Goal: Obtain resource: Obtain resource

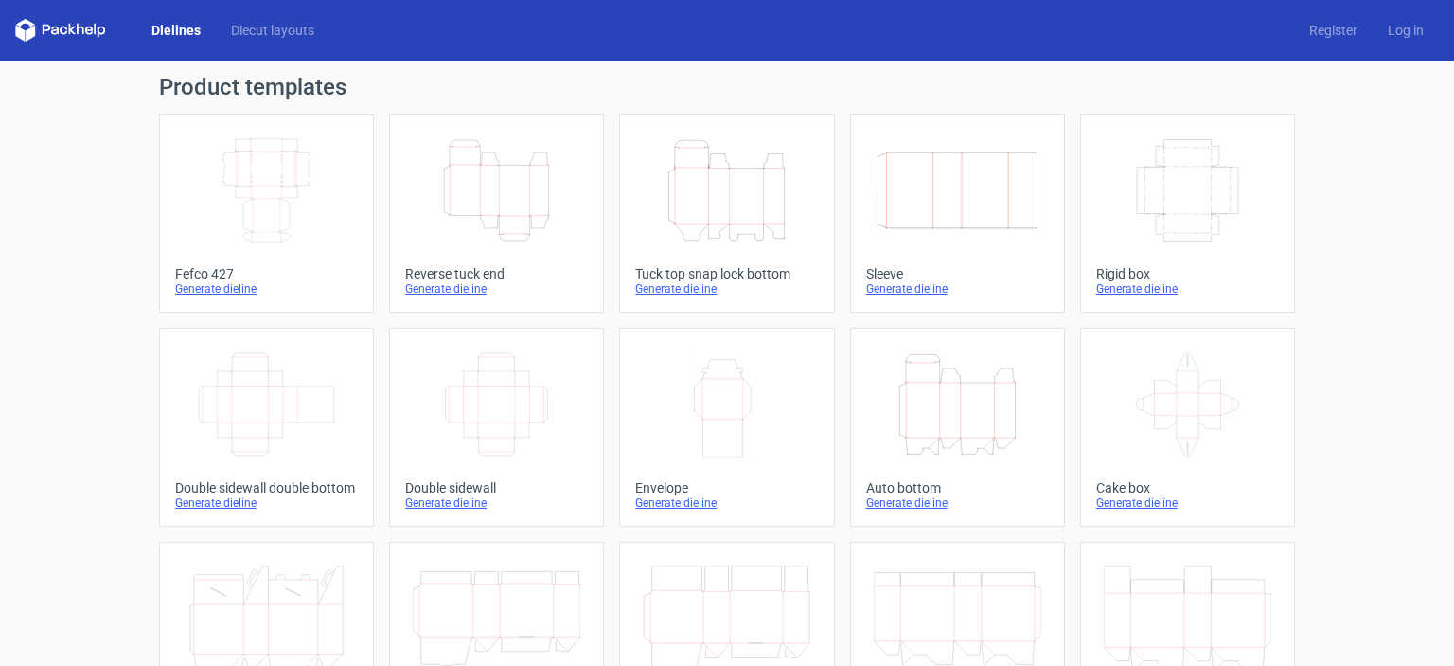
click at [222, 291] on div "Generate dieline" at bounding box center [266, 288] width 183 height 15
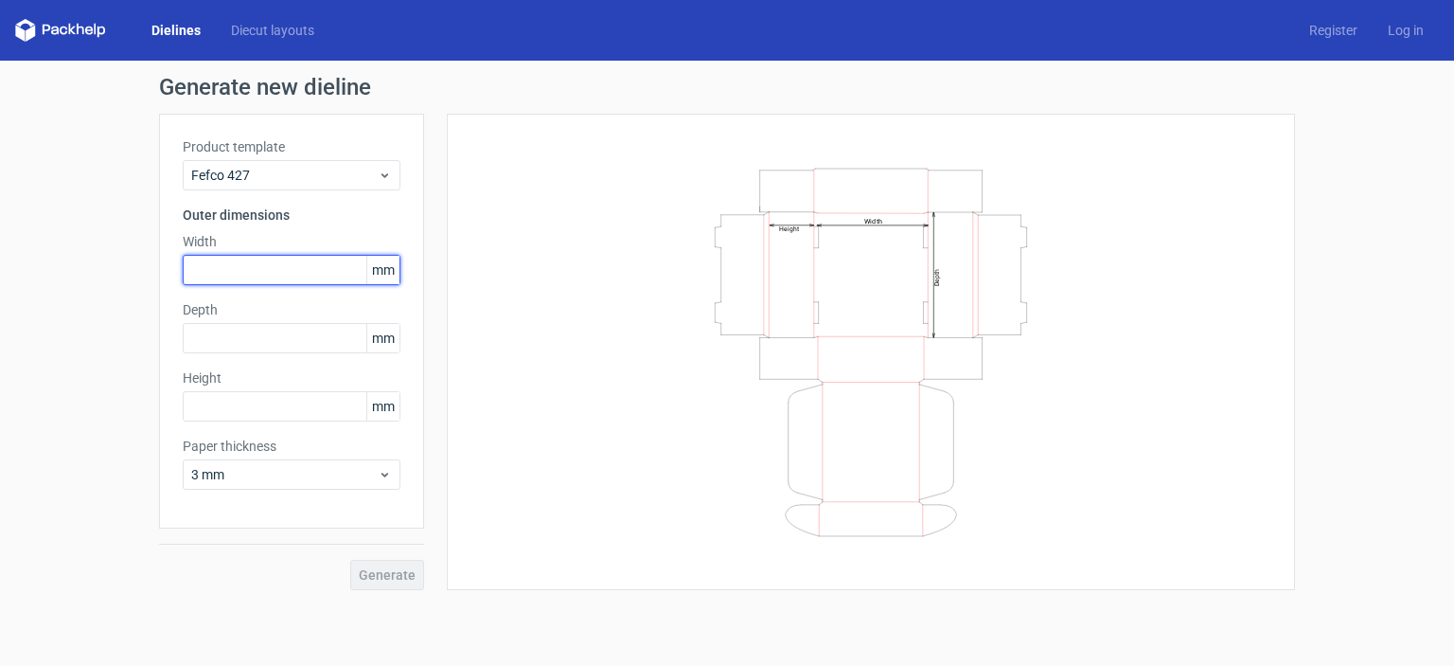
click at [322, 266] on input "text" at bounding box center [292, 270] width 218 height 30
type input "50"
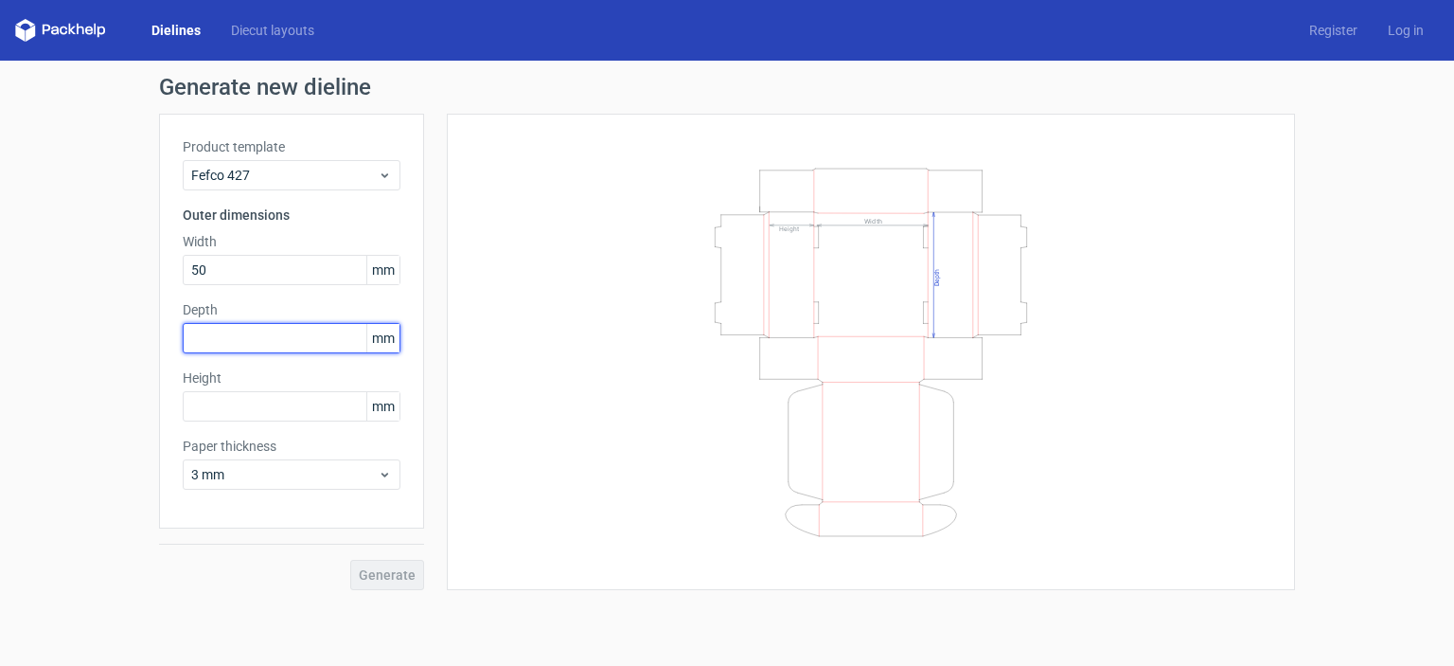
click at [315, 347] on input "text" at bounding box center [292, 338] width 218 height 30
type input "50"
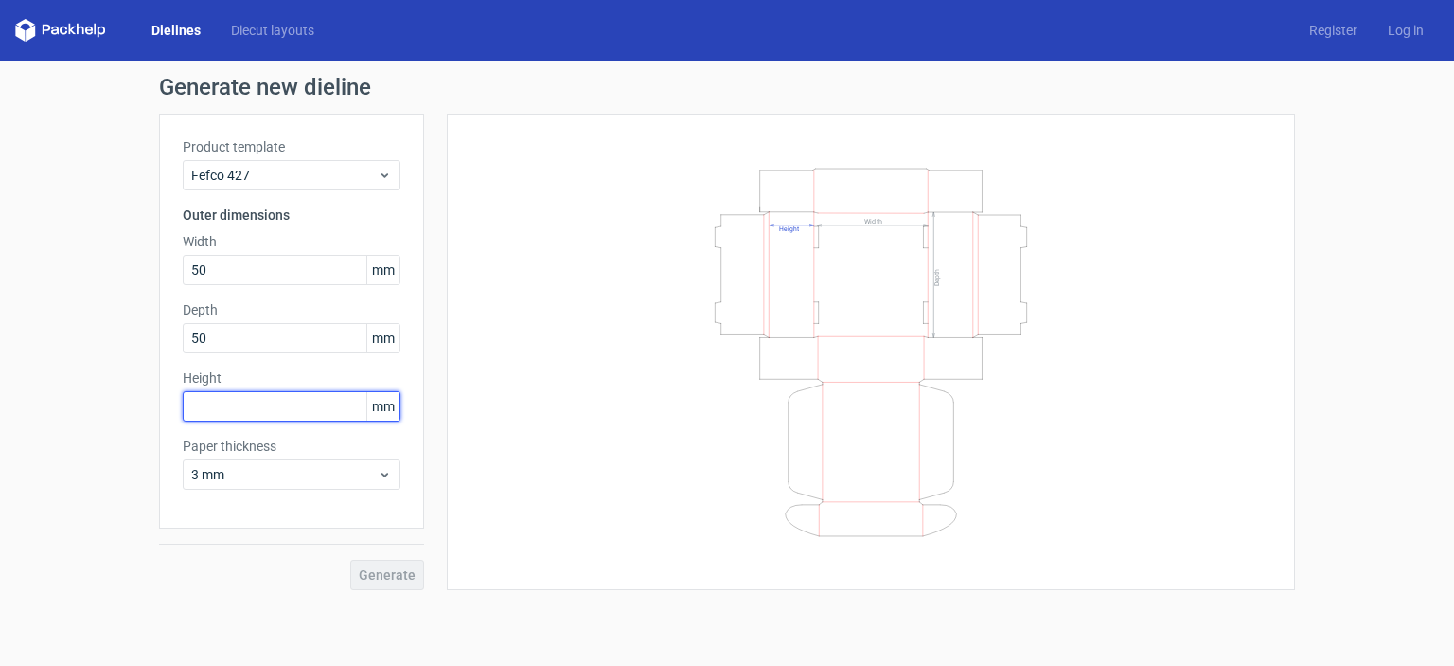
click at [289, 400] on input "text" at bounding box center [292, 406] width 218 height 30
type input "50"
click at [382, 594] on div "Generate new dieline Product template Fefco 427 Outer dimensions Width 50 mm De…" at bounding box center [727, 333] width 1454 height 544
click at [387, 572] on span "Generate" at bounding box center [387, 574] width 57 height 13
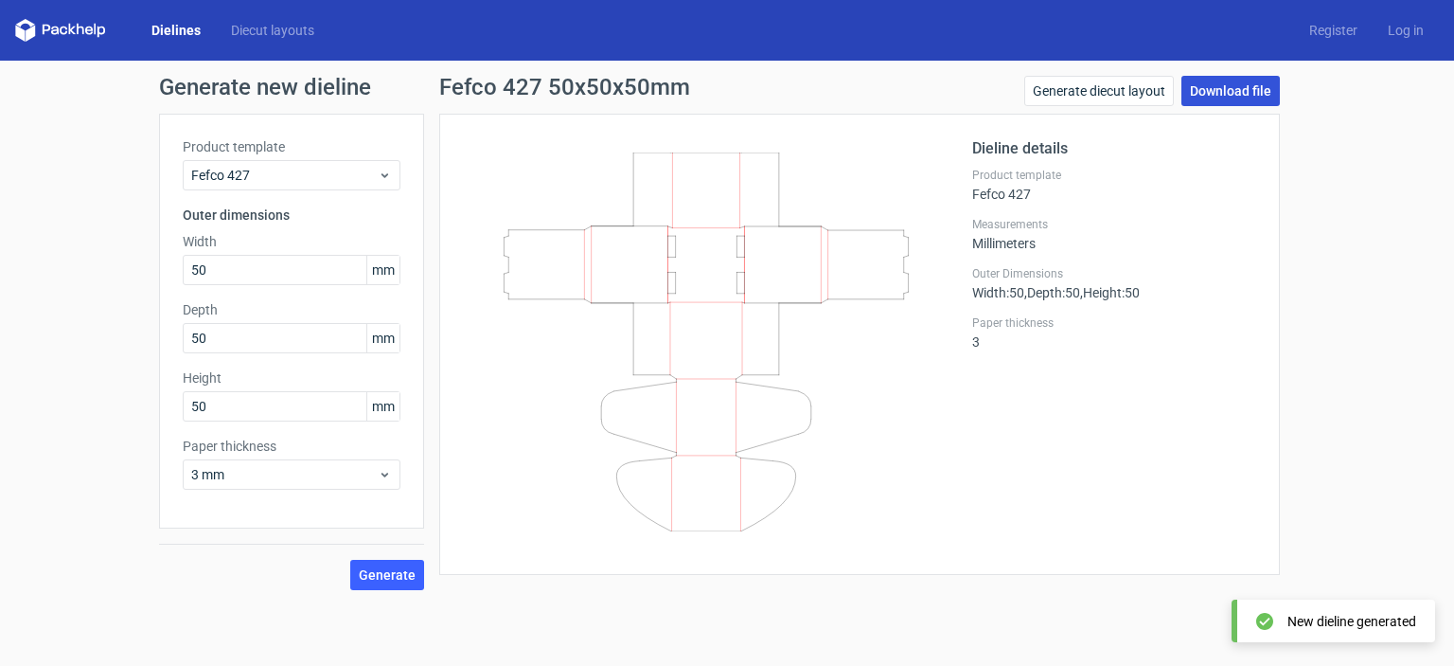
click at [1244, 86] on link "Download file" at bounding box center [1230, 91] width 98 height 30
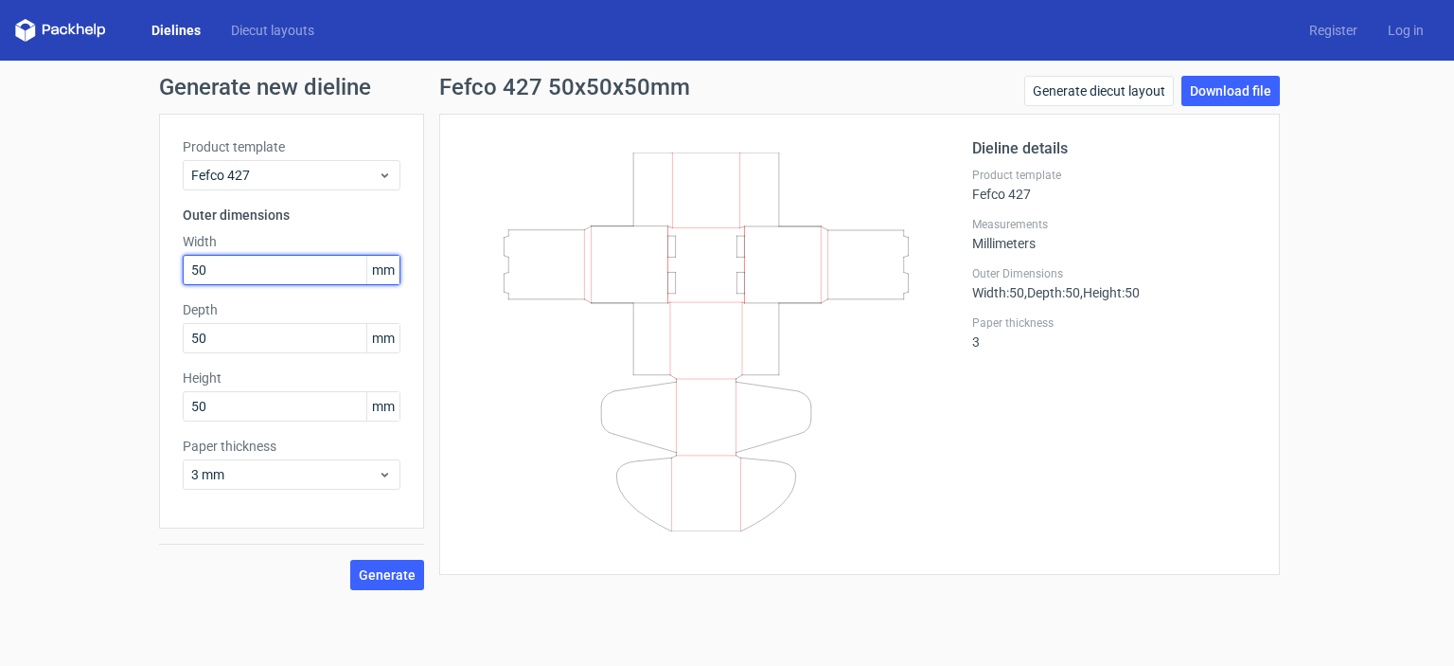
click at [203, 264] on input "50" at bounding box center [292, 270] width 218 height 30
type input "0"
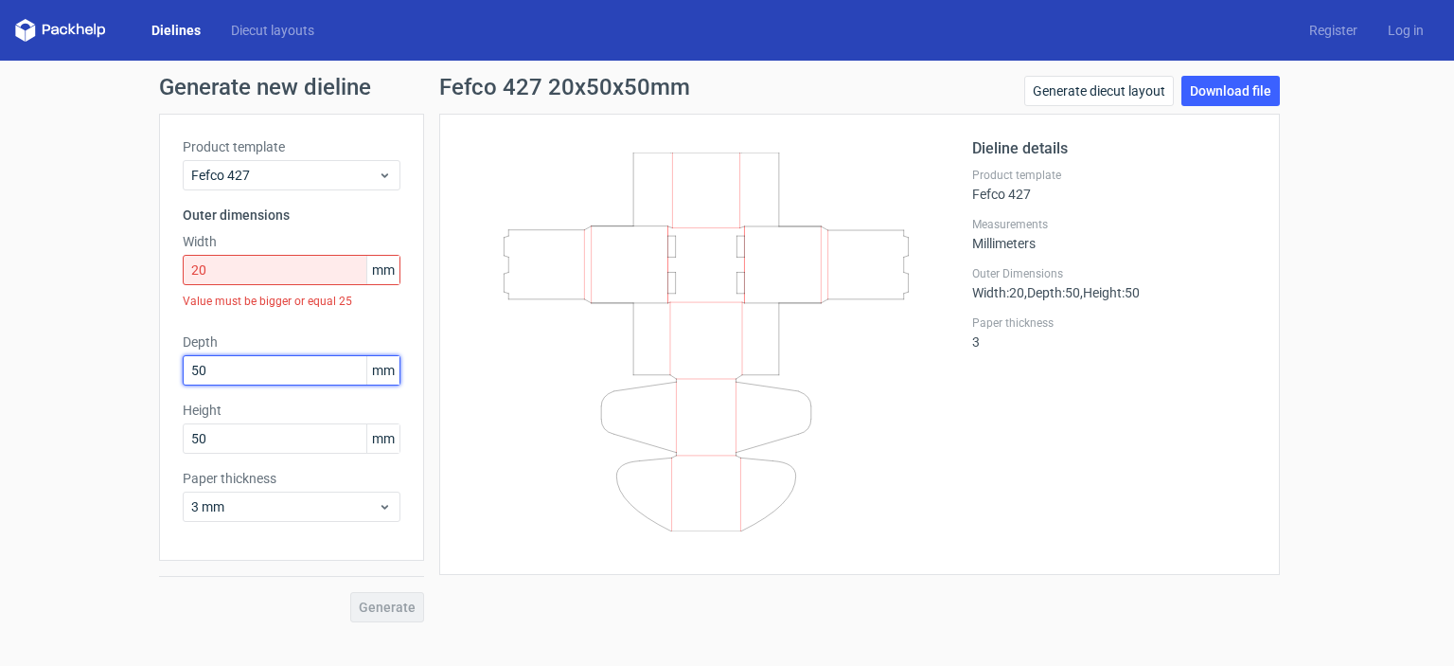
click at [278, 349] on div "Depth 50 mm" at bounding box center [292, 358] width 218 height 53
click at [250, 260] on input "20" at bounding box center [292, 270] width 218 height 30
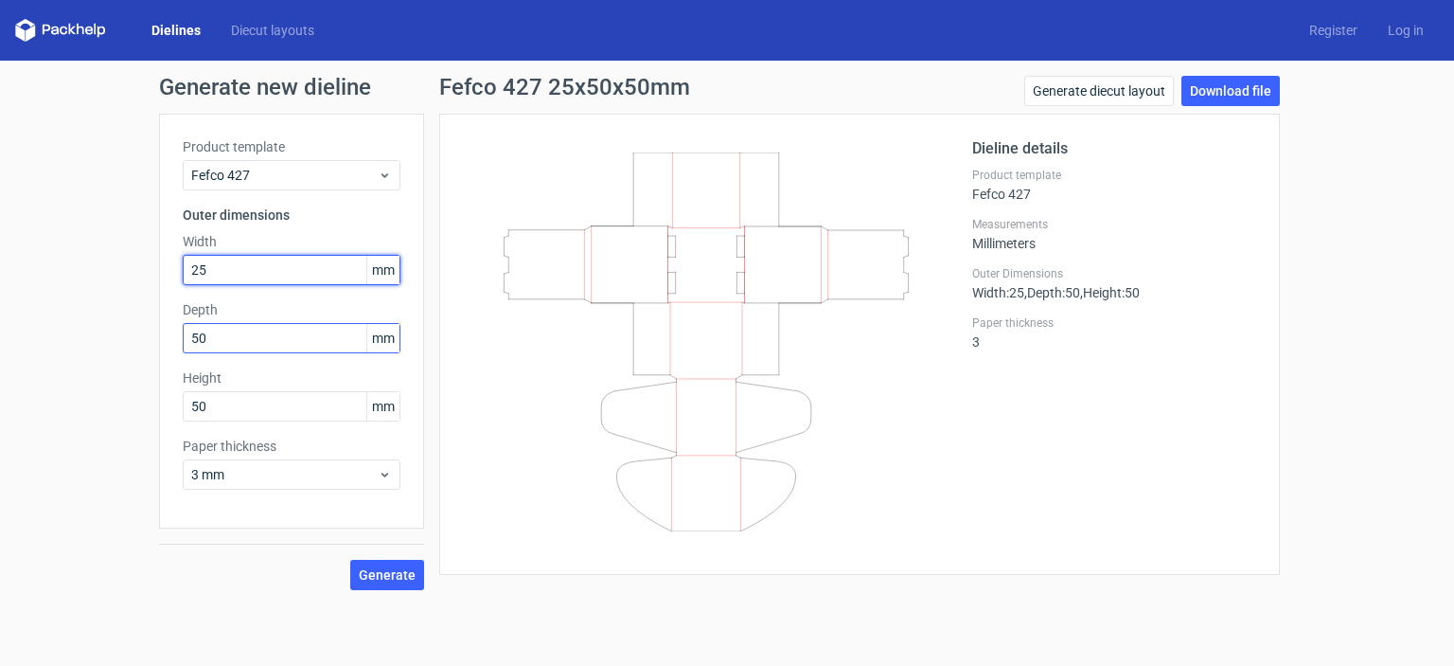
type input "25"
click at [236, 332] on input "50" at bounding box center [292, 338] width 218 height 30
click at [235, 333] on input "50" at bounding box center [292, 338] width 218 height 30
type input "5"
type input "25"
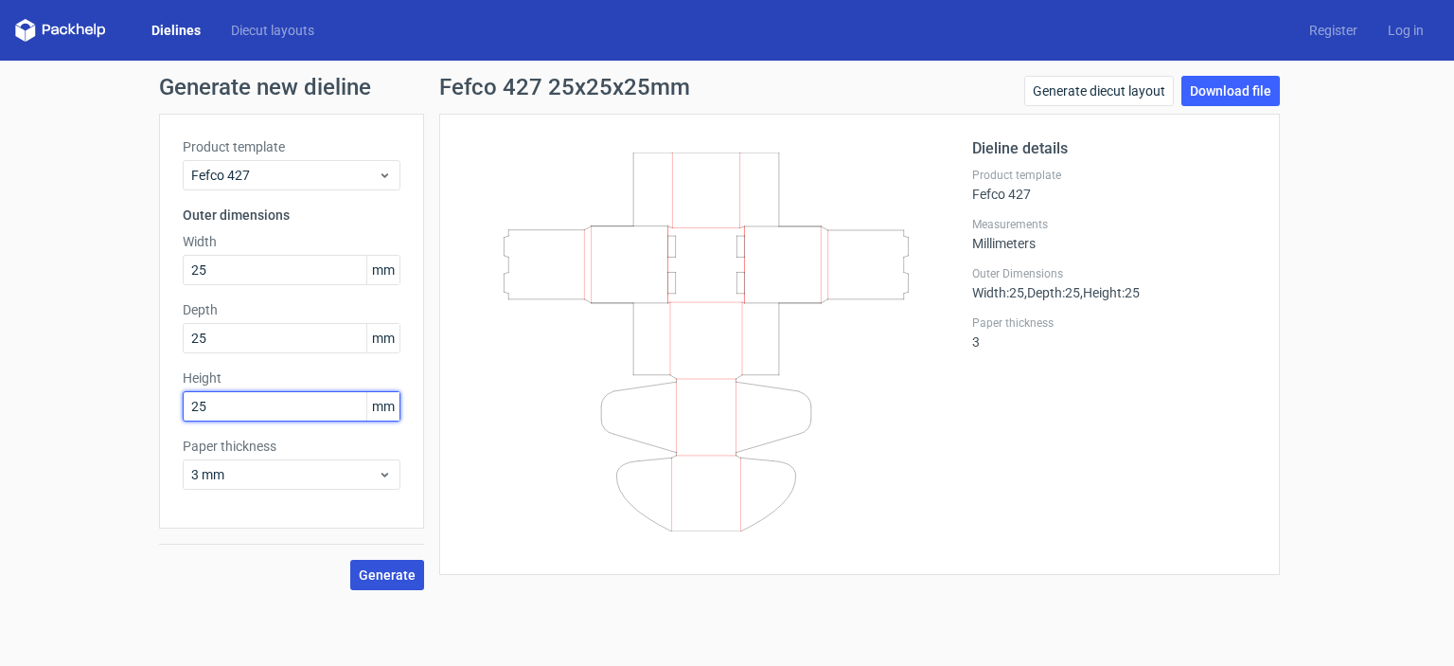
type input "25"
click at [387, 571] on span "Generate" at bounding box center [387, 574] width 57 height 13
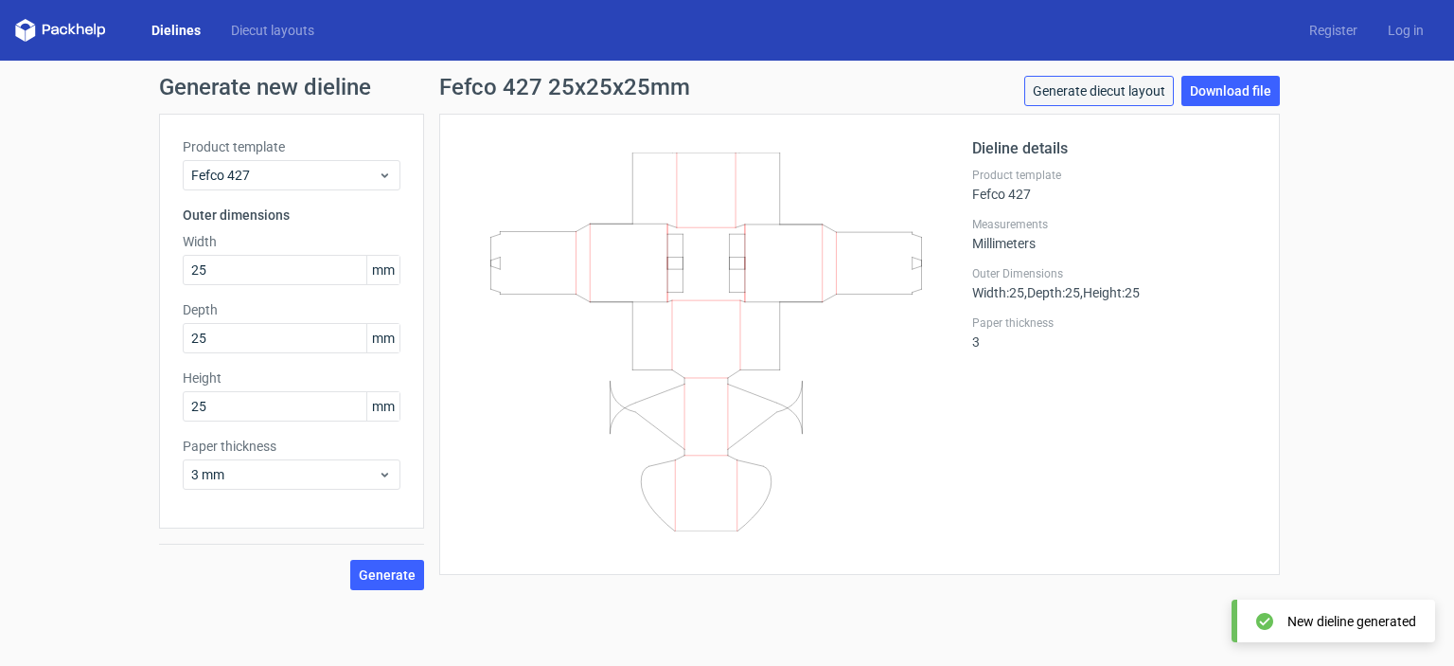
click at [1147, 95] on link "Generate diecut layout" at bounding box center [1099, 91] width 150 height 30
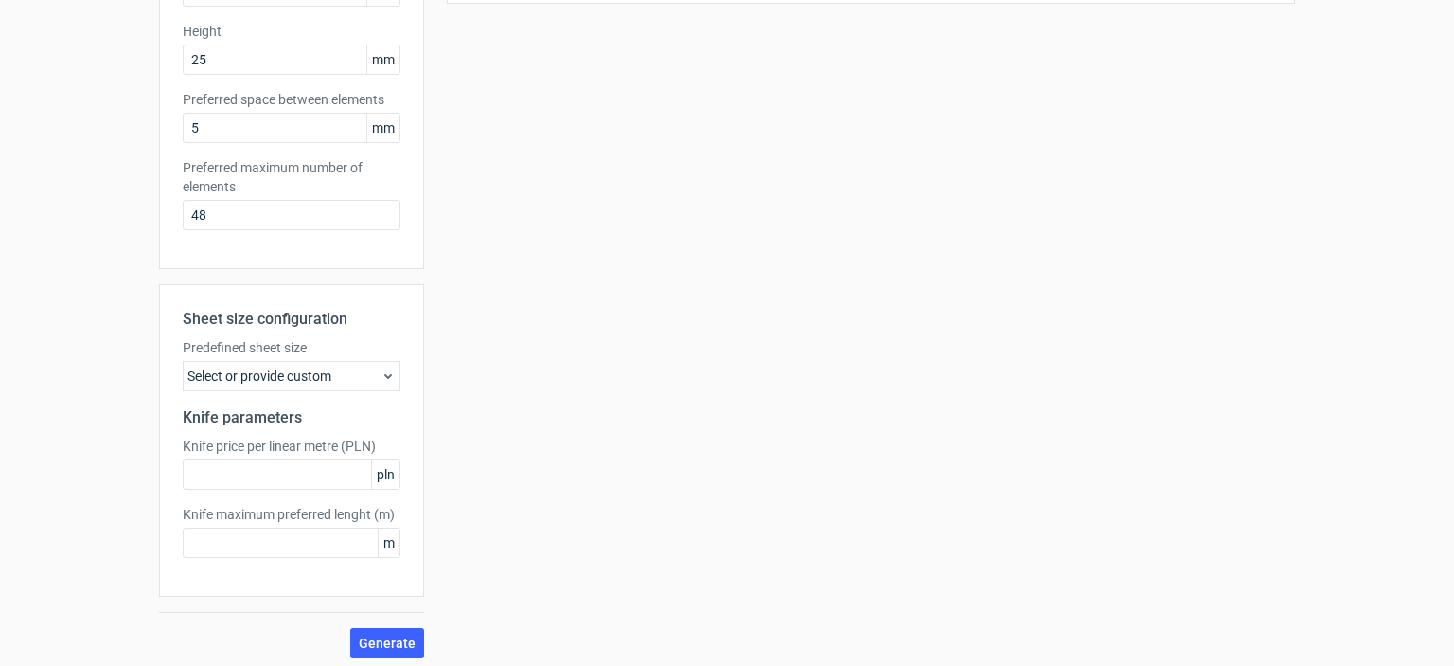
scroll to position [352, 0]
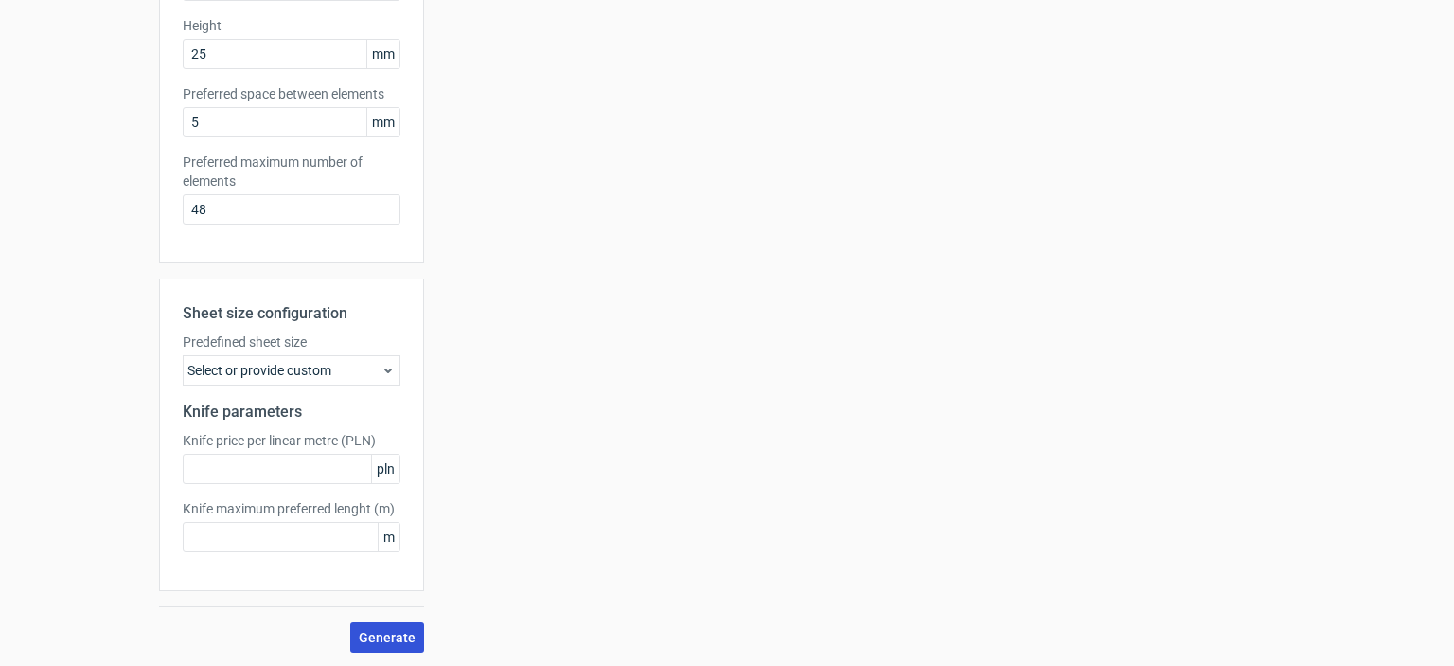
click at [401, 634] on span "Generate" at bounding box center [387, 637] width 57 height 13
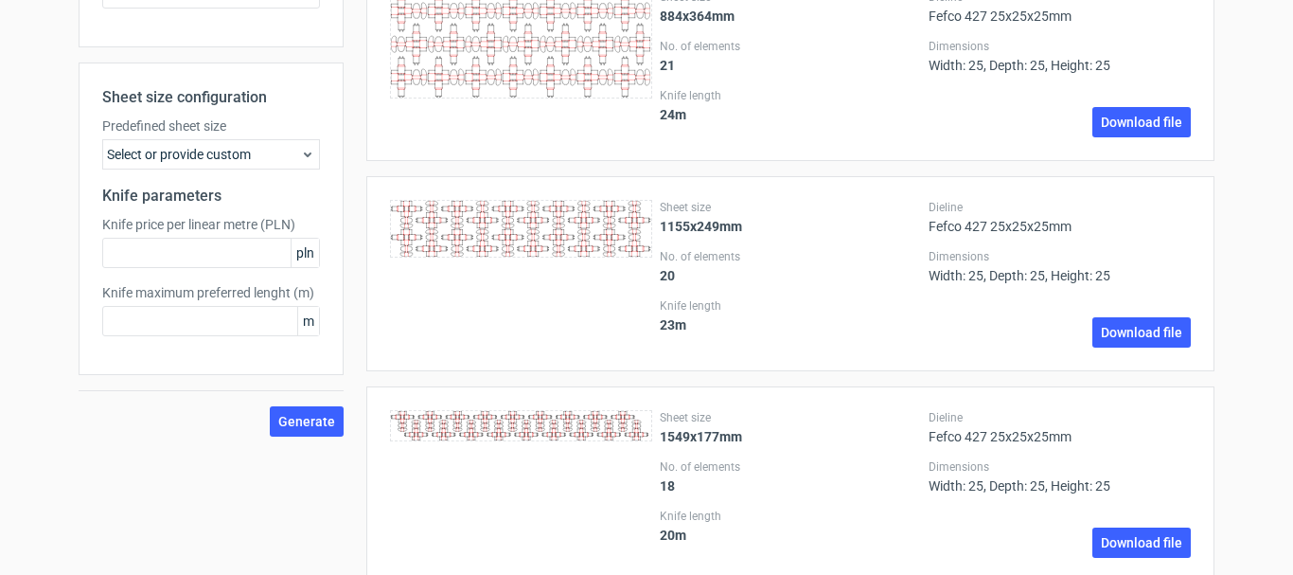
scroll to position [0, 0]
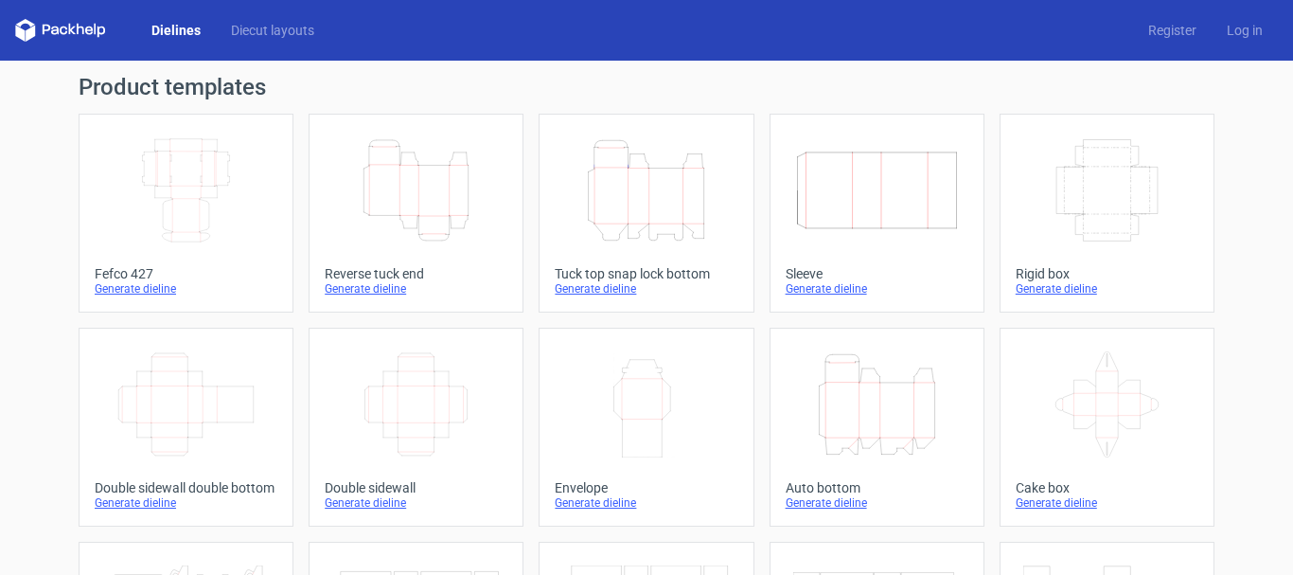
click at [174, 199] on icon "Width Depth Height" at bounding box center [186, 190] width 168 height 106
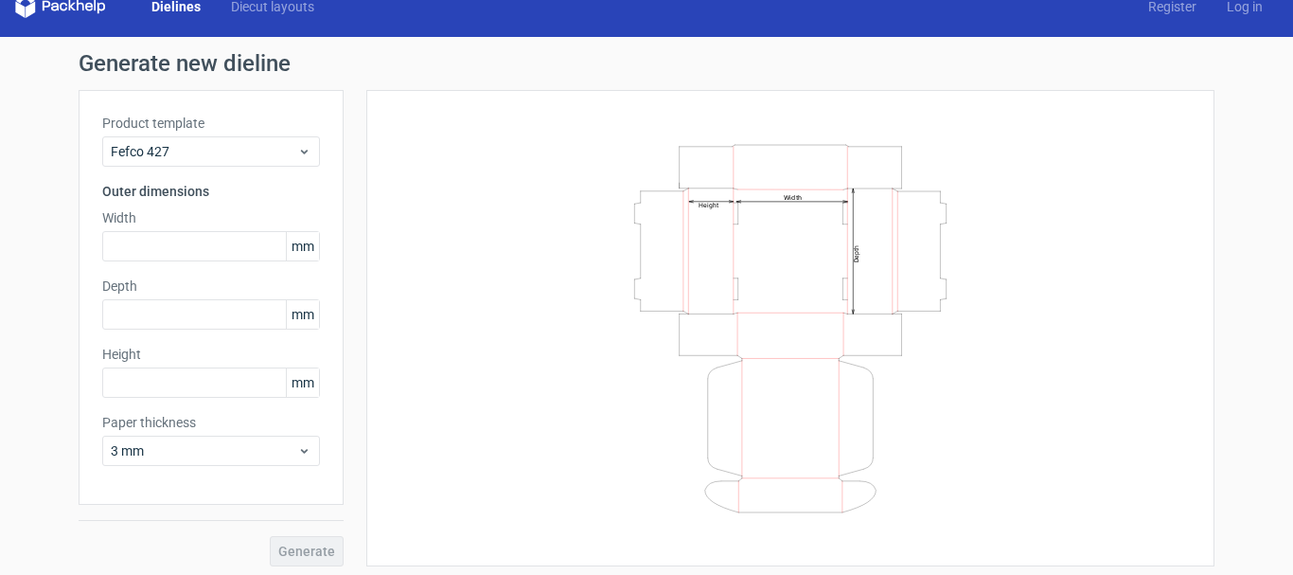
scroll to position [30, 0]
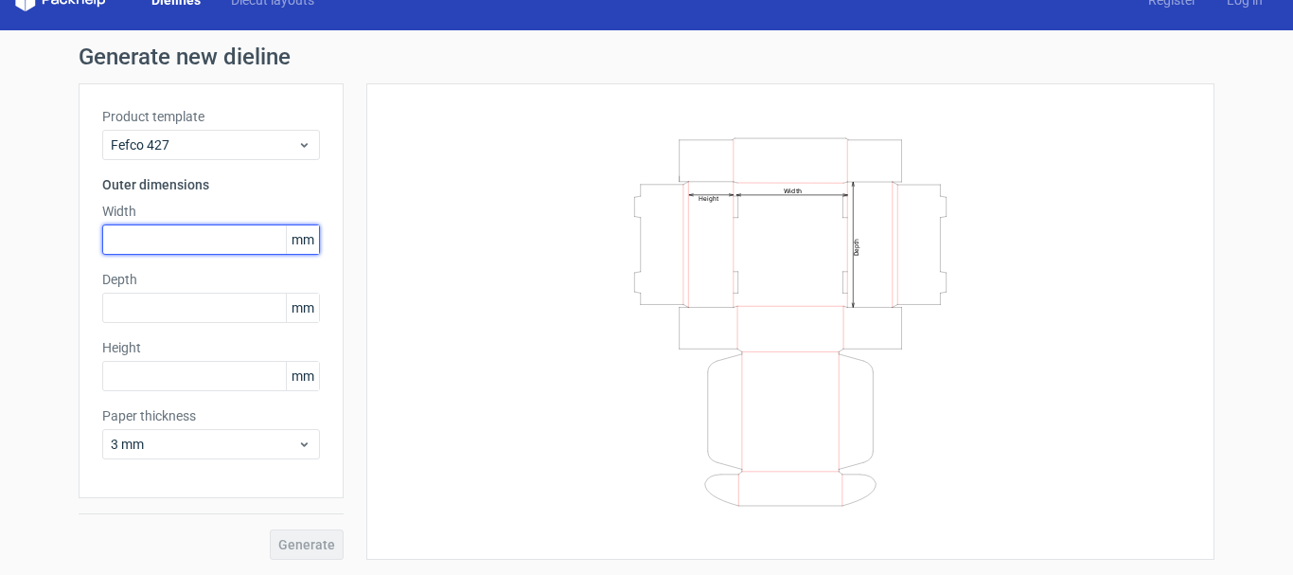
click at [195, 239] on input "text" at bounding box center [211, 239] width 218 height 30
type input "25"
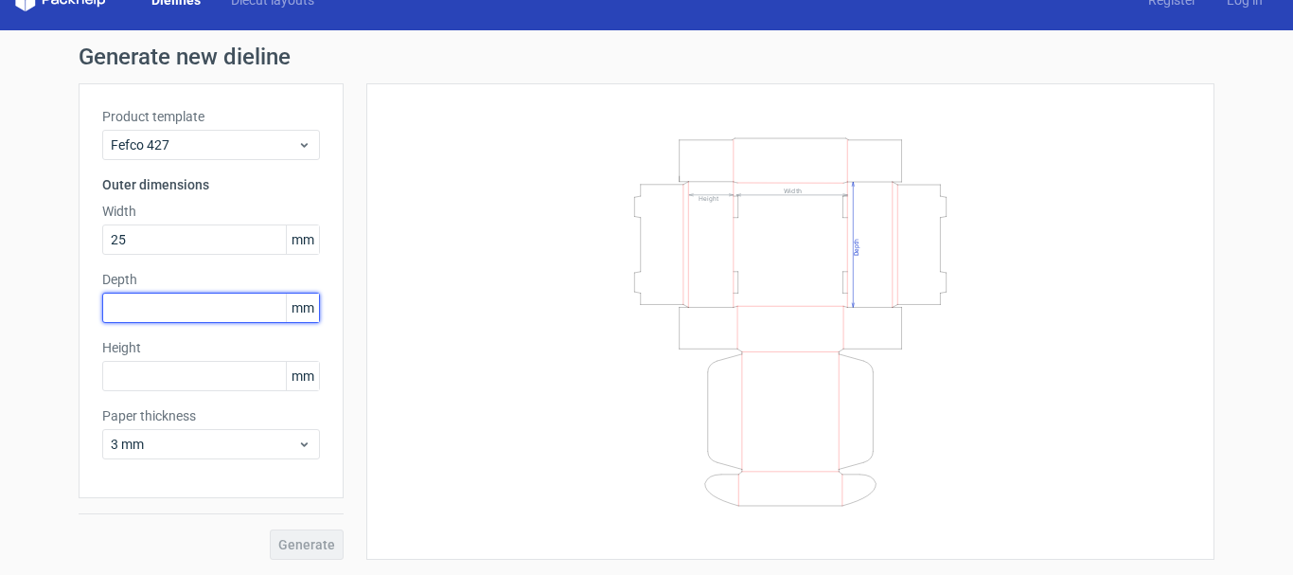
click at [185, 309] on input "text" at bounding box center [211, 308] width 218 height 30
type input "25"
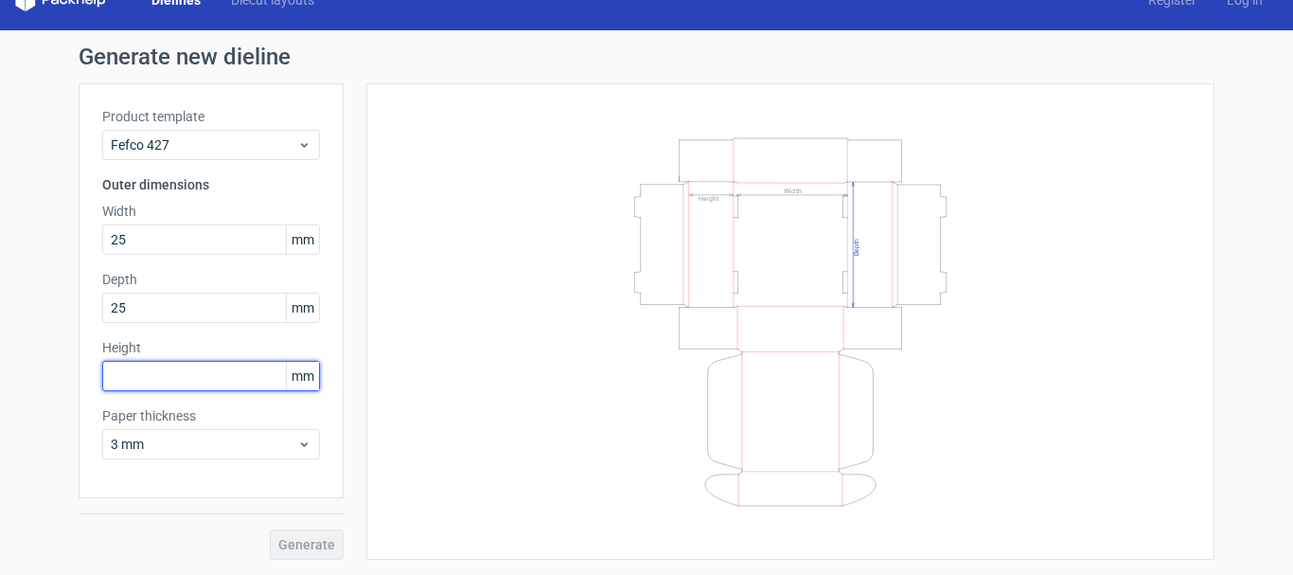
click at [184, 370] on input "text" at bounding box center [211, 376] width 218 height 30
type input "25"
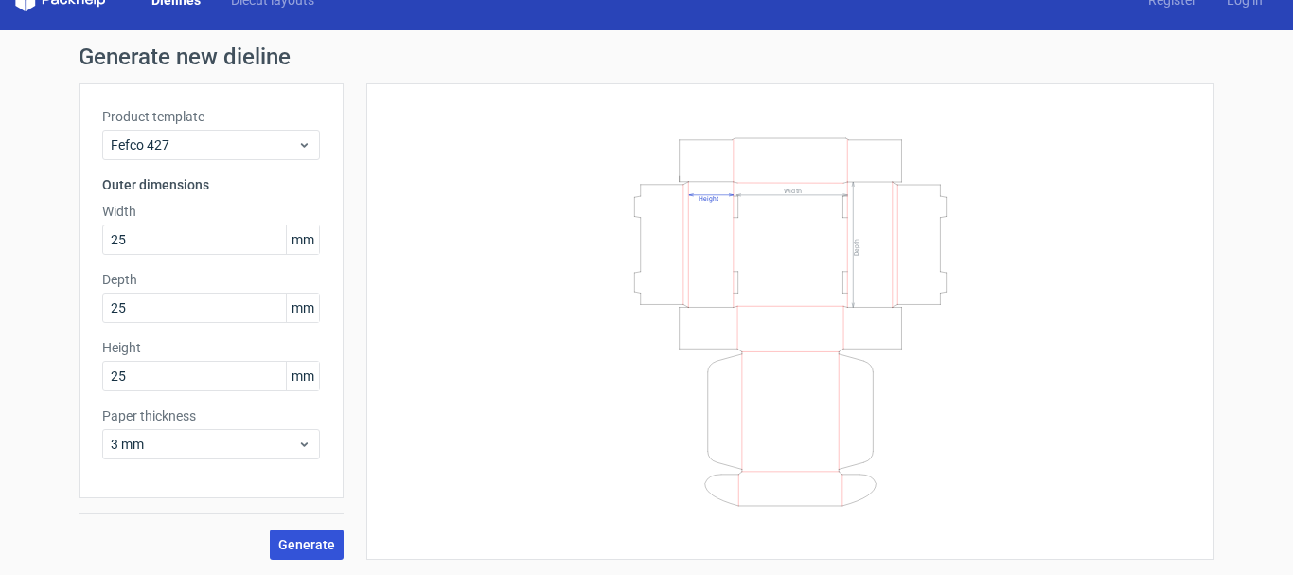
click at [315, 550] on span "Generate" at bounding box center [306, 544] width 57 height 13
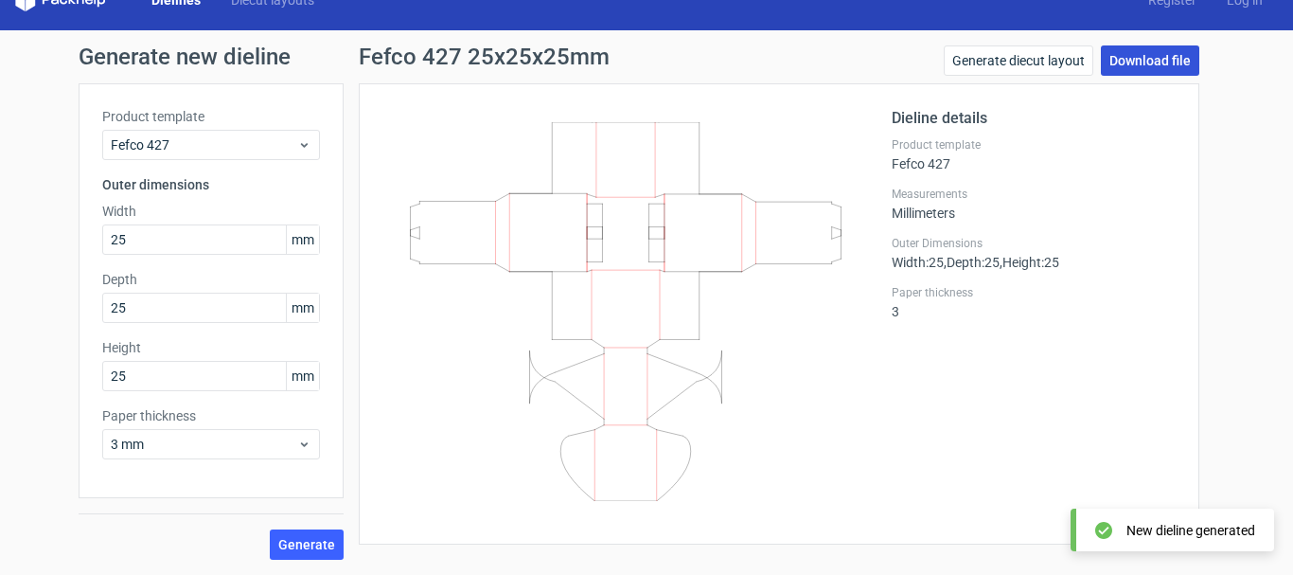
click at [1135, 54] on link "Download file" at bounding box center [1150, 60] width 98 height 30
click at [531, 338] on icon at bounding box center [626, 311] width 456 height 379
drag, startPoint x: 595, startPoint y: 241, endPoint x: 496, endPoint y: 223, distance: 100.1
click at [496, 223] on icon at bounding box center [626, 311] width 456 height 379
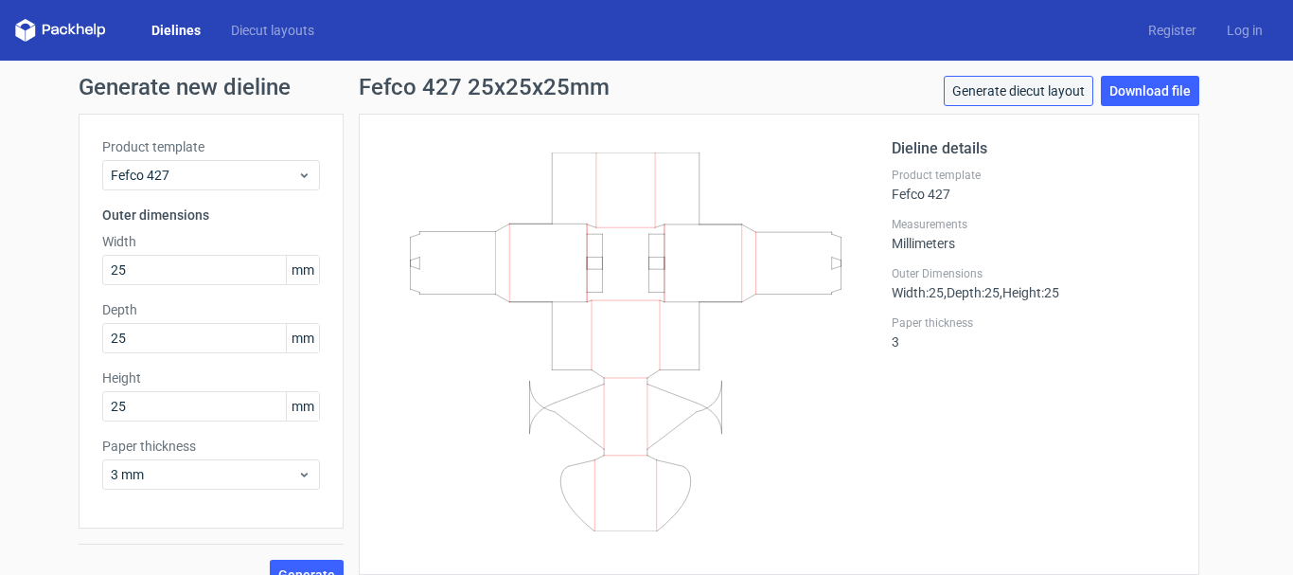
click at [1039, 92] on link "Generate diecut layout" at bounding box center [1019, 91] width 150 height 30
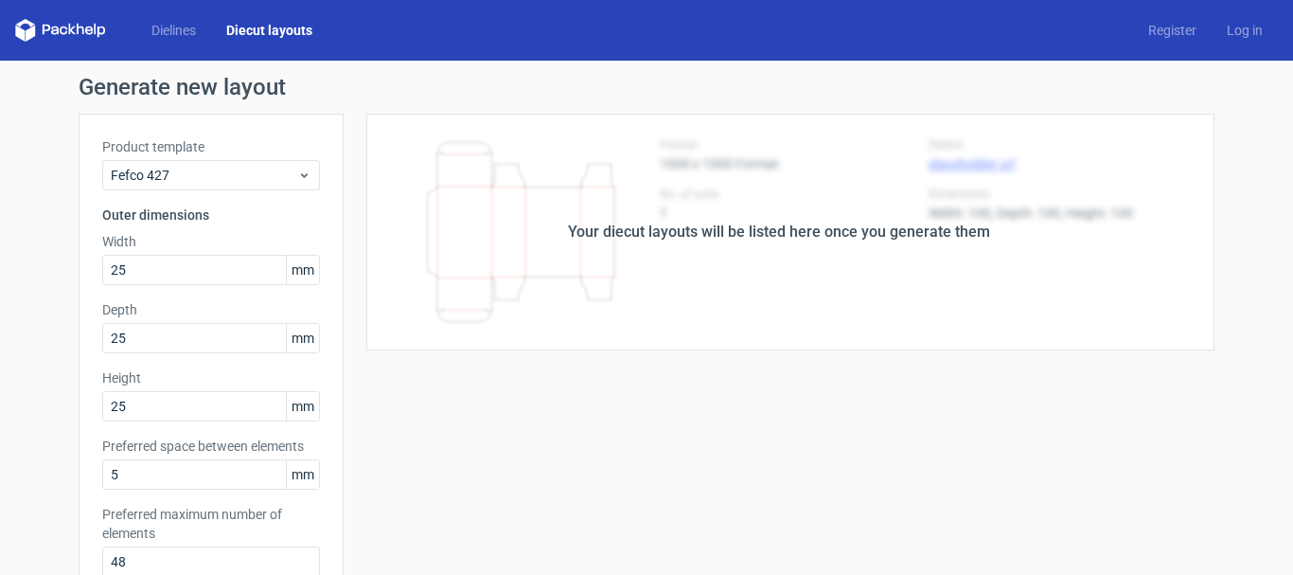
click at [717, 239] on div "Your diecut layouts will be listed here once you generate them" at bounding box center [779, 232] width 422 height 23
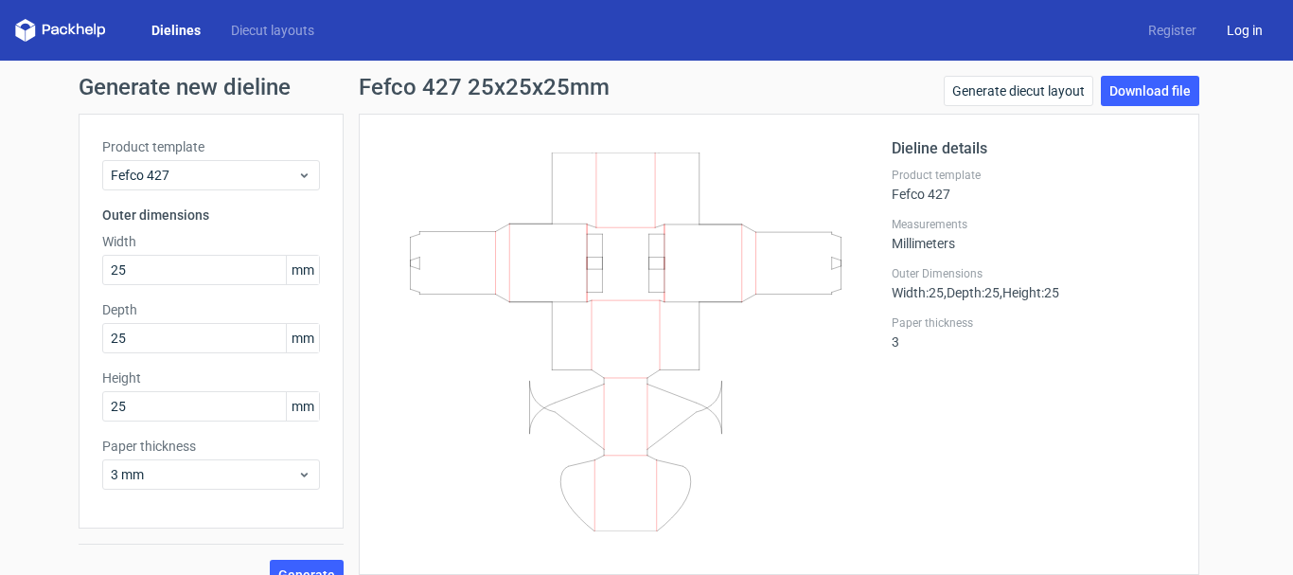
scroll to position [30, 0]
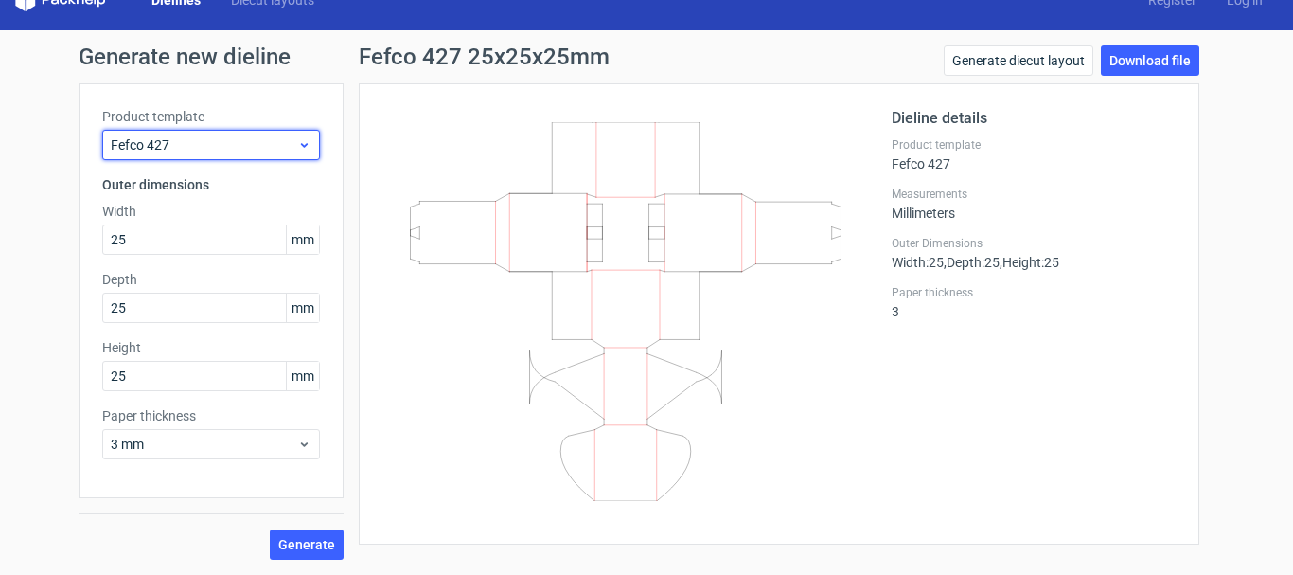
click at [229, 137] on span "Fefco 427" at bounding box center [204, 144] width 187 height 19
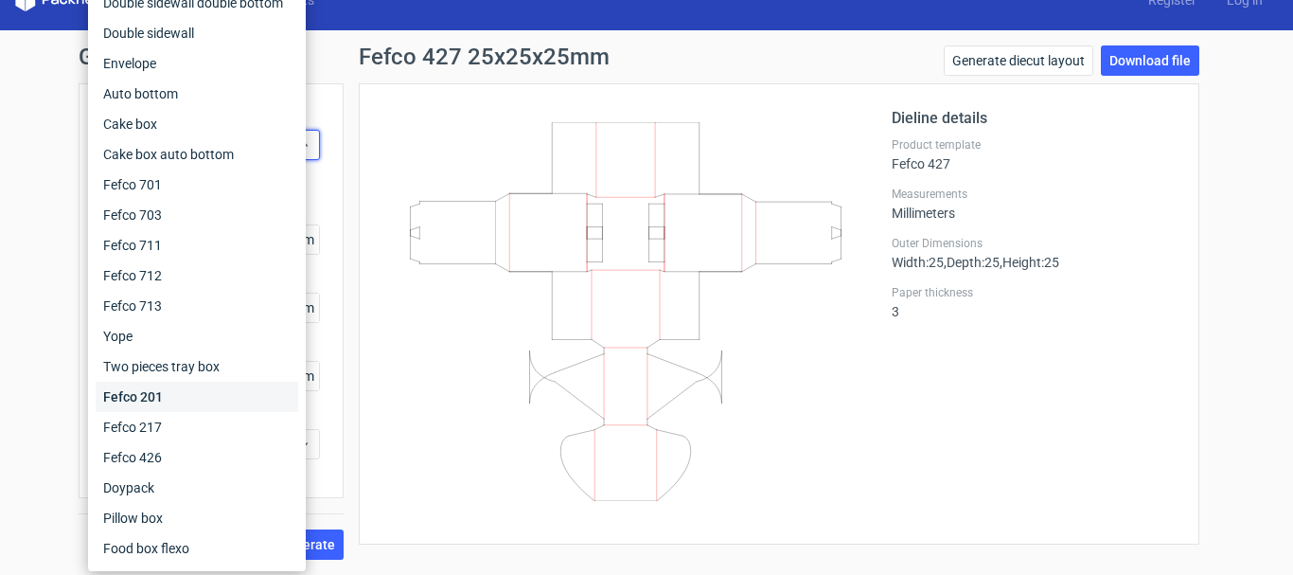
click at [176, 401] on div "Fefco 201" at bounding box center [197, 397] width 203 height 30
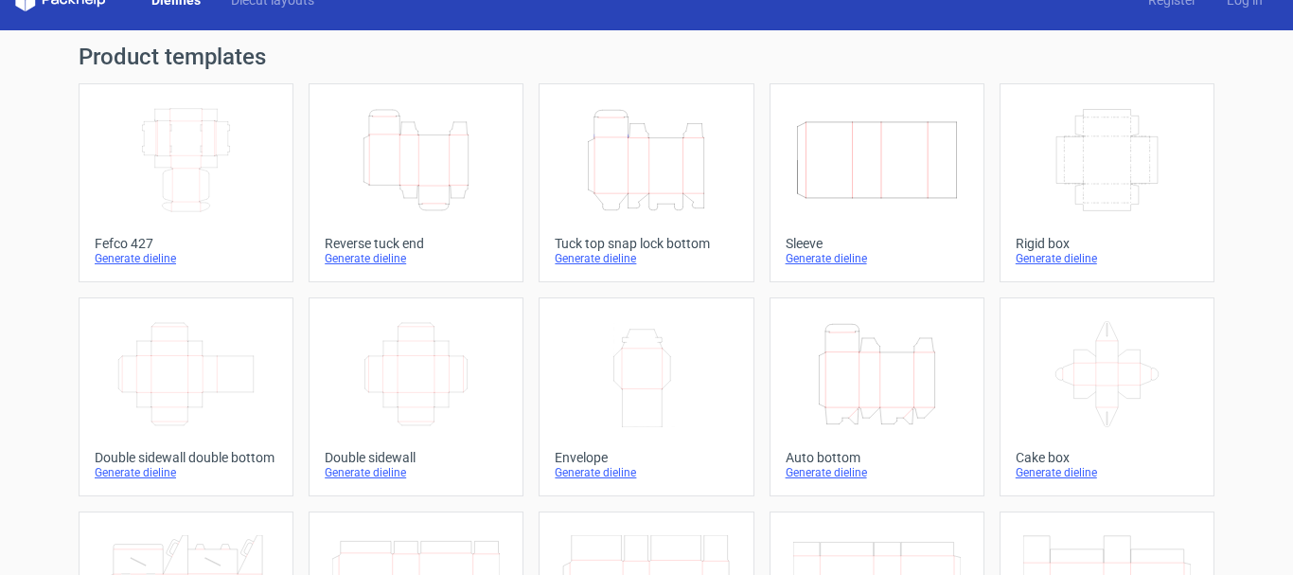
click at [146, 255] on div "Generate dieline" at bounding box center [186, 258] width 183 height 15
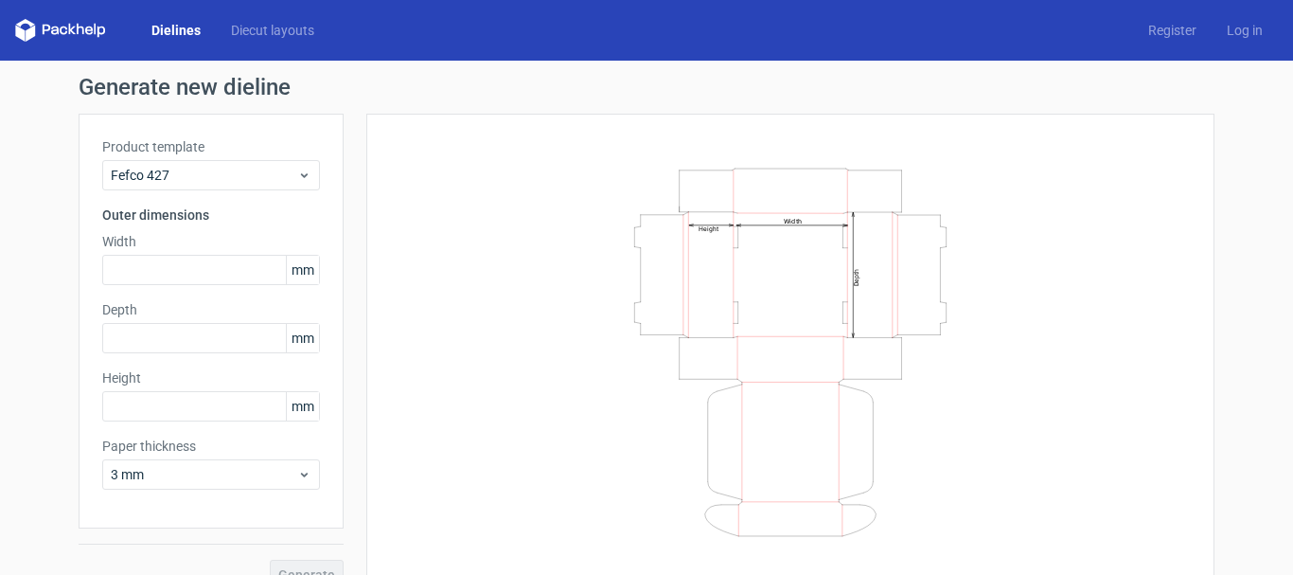
click at [151, 254] on div "Width mm" at bounding box center [211, 258] width 218 height 53
click at [152, 262] on input "text" at bounding box center [211, 270] width 218 height 30
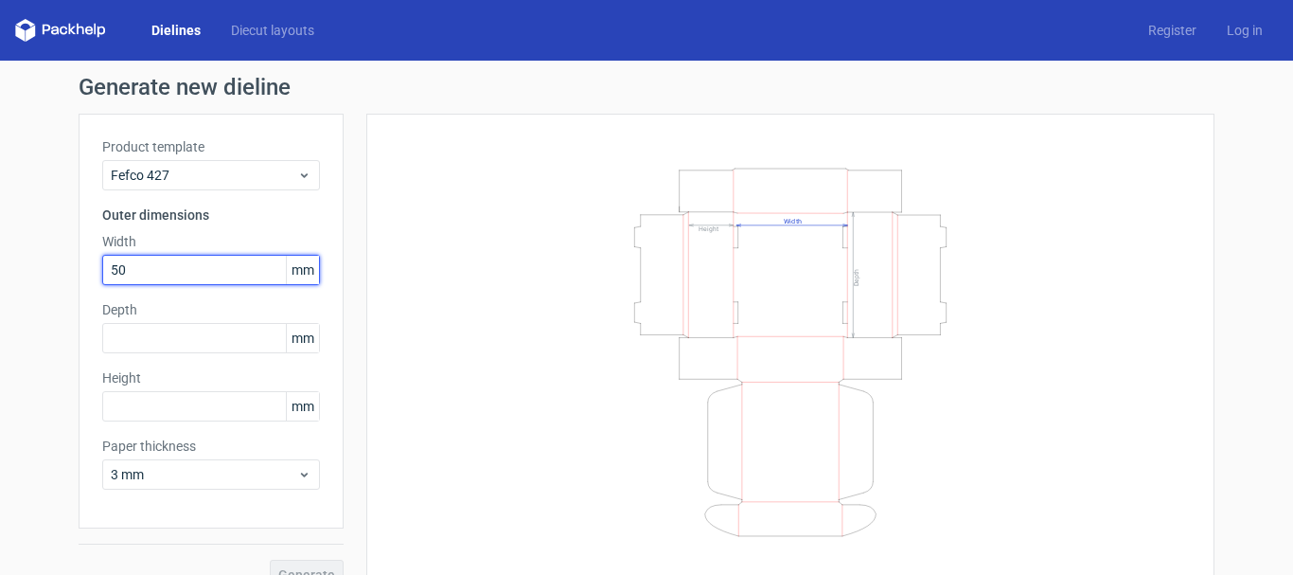
type input "50"
click at [299, 269] on span "mm" at bounding box center [302, 270] width 33 height 28
click at [221, 353] on div "Product template Fefco 427 Outer dimensions Width 50 mm Depth mm Height mm Pape…" at bounding box center [211, 321] width 265 height 415
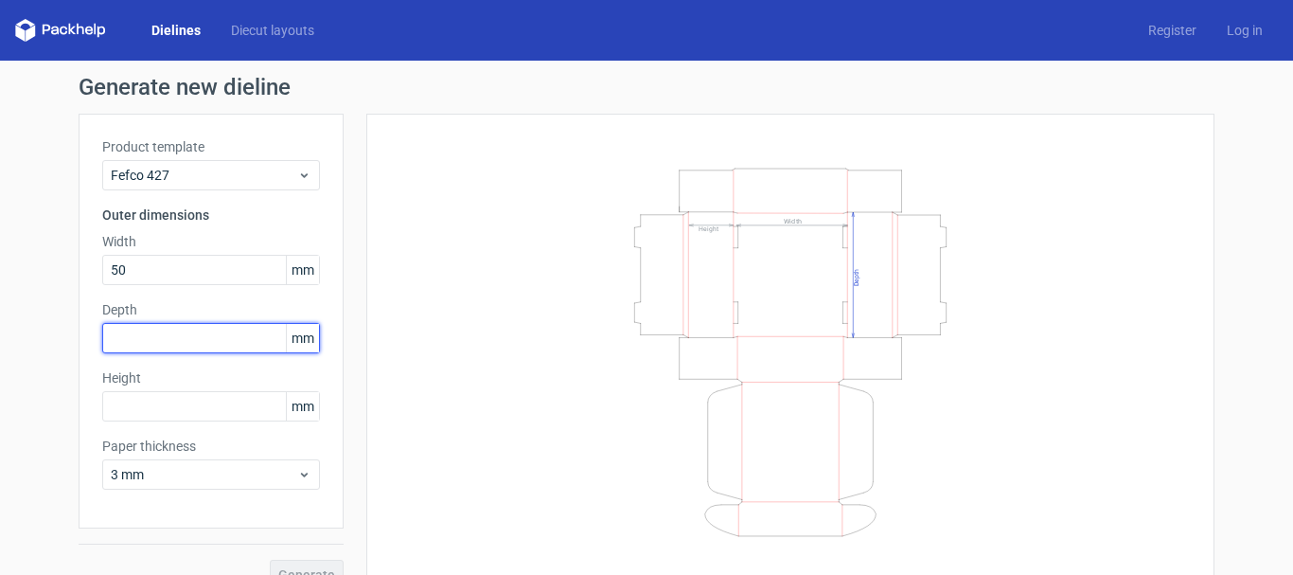
click at [199, 343] on input "text" at bounding box center [211, 338] width 218 height 30
type input "50"
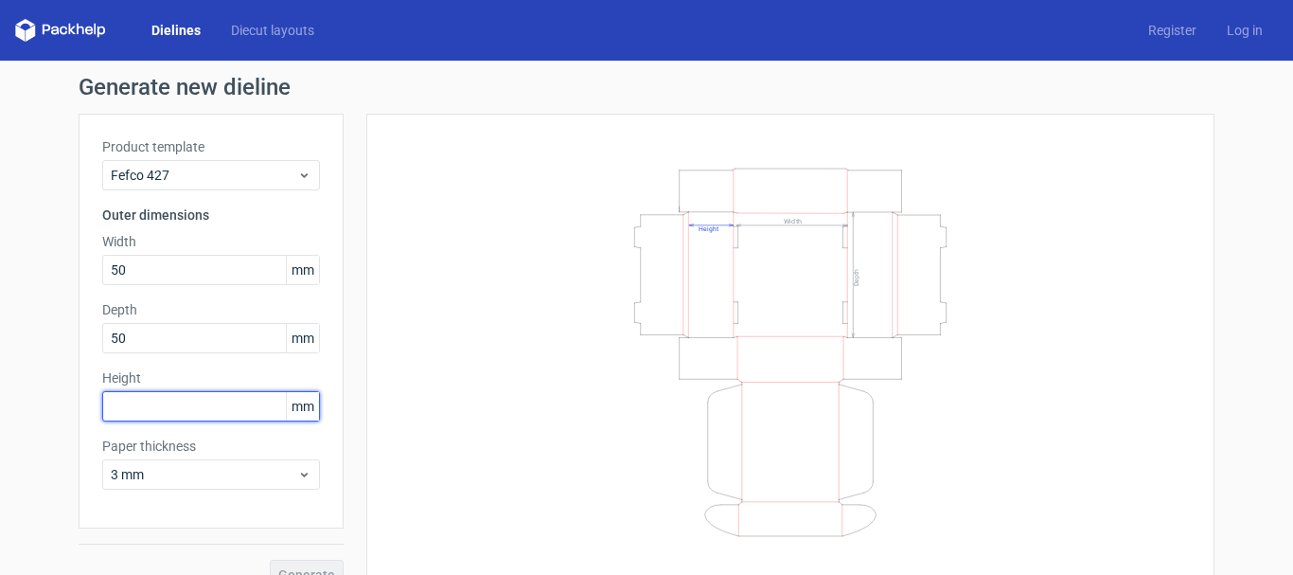
click at [186, 410] on input "text" at bounding box center [211, 406] width 218 height 30
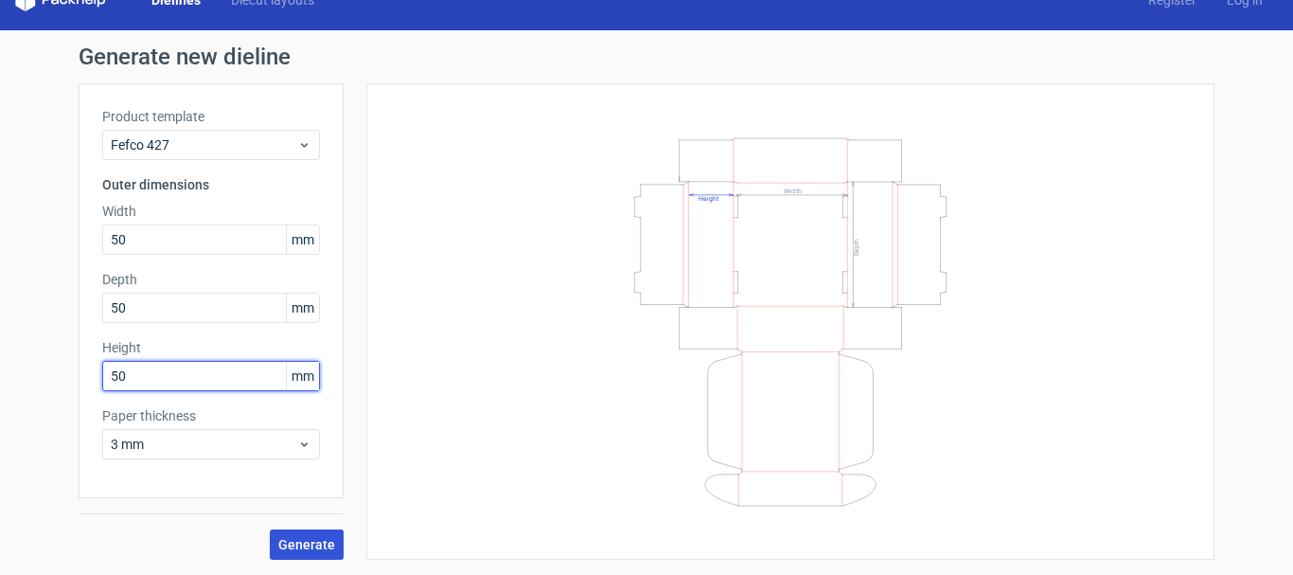
type input "50"
click at [290, 540] on span "Generate" at bounding box center [306, 544] width 57 height 13
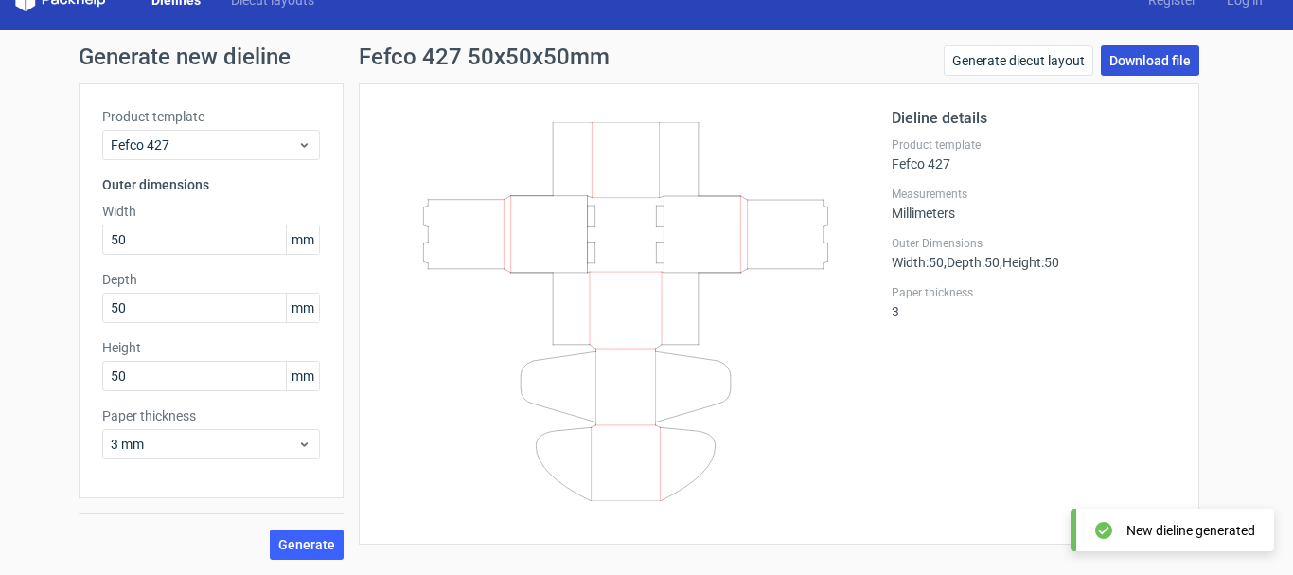
click at [1129, 54] on link "Download file" at bounding box center [1150, 60] width 98 height 30
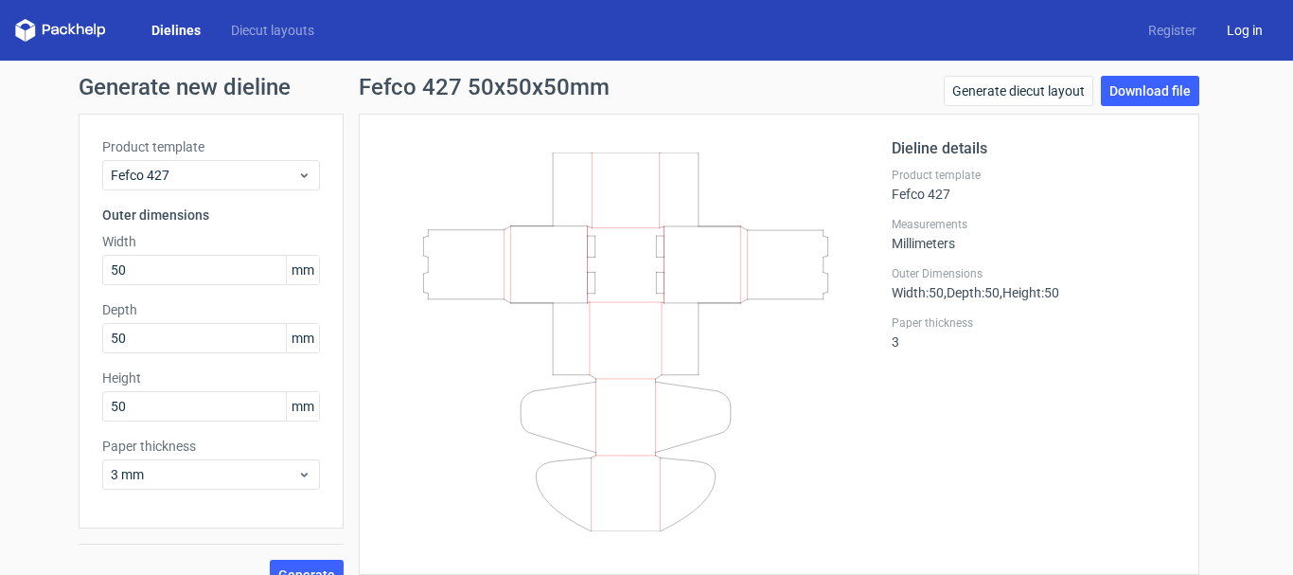
click at [1255, 24] on link "Log in" at bounding box center [1245, 30] width 66 height 19
click at [1152, 29] on link "Register" at bounding box center [1172, 30] width 79 height 19
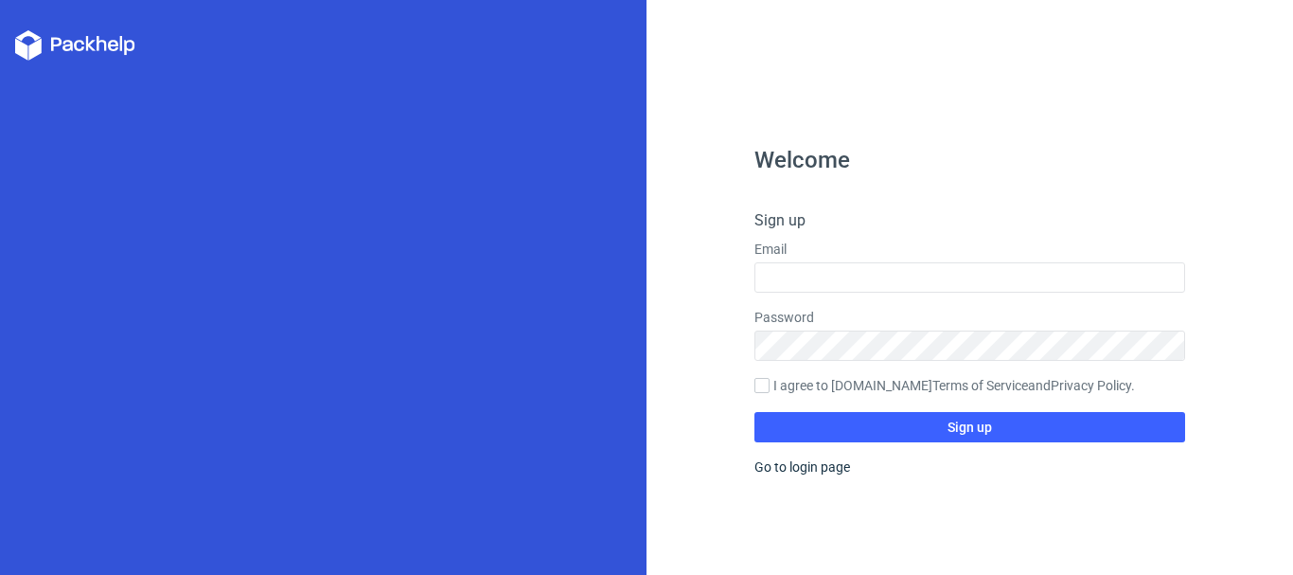
click at [946, 293] on form "Sign up Email Password I agree to Packhelp.com Terms of Service and Privacy Pol…" at bounding box center [970, 325] width 431 height 233
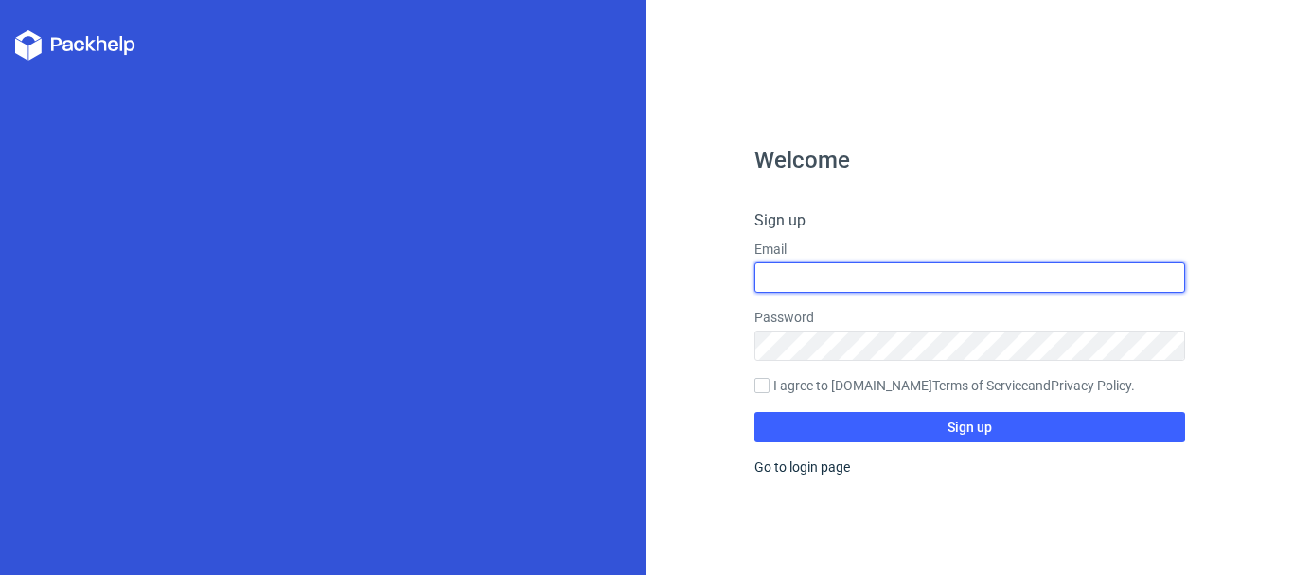
click at [937, 263] on input "text" at bounding box center [970, 277] width 431 height 30
type input "afa@vci.co.id"
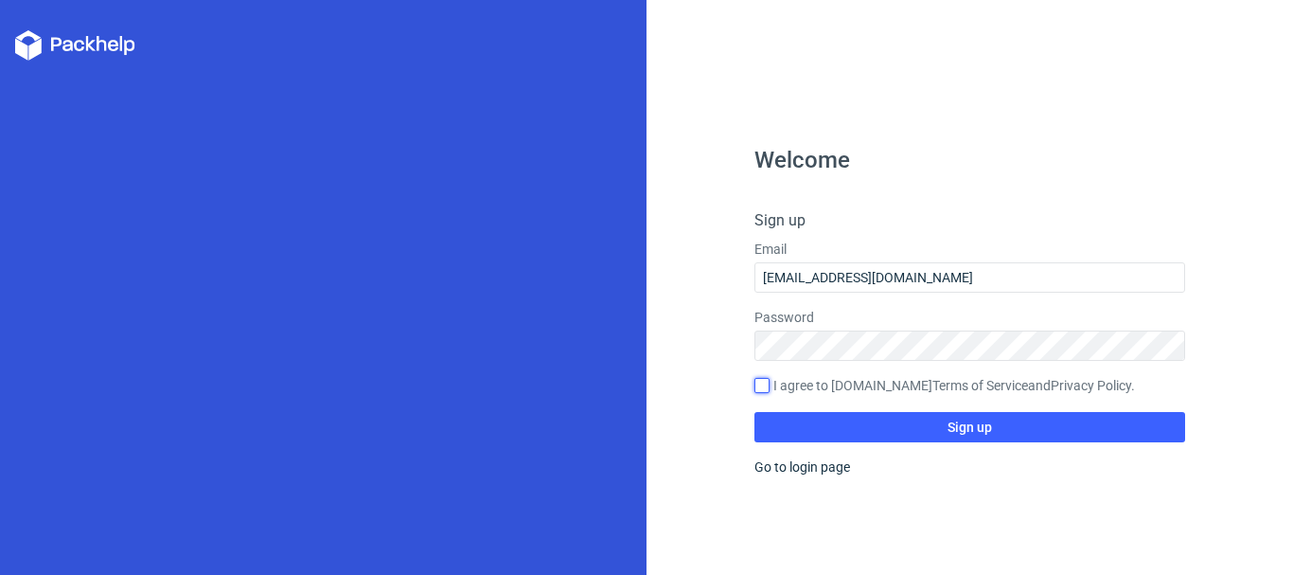
click at [767, 382] on input "I agree to Packhelp.com Terms of Service and Privacy Policy ." at bounding box center [762, 385] width 15 height 15
checkbox input "true"
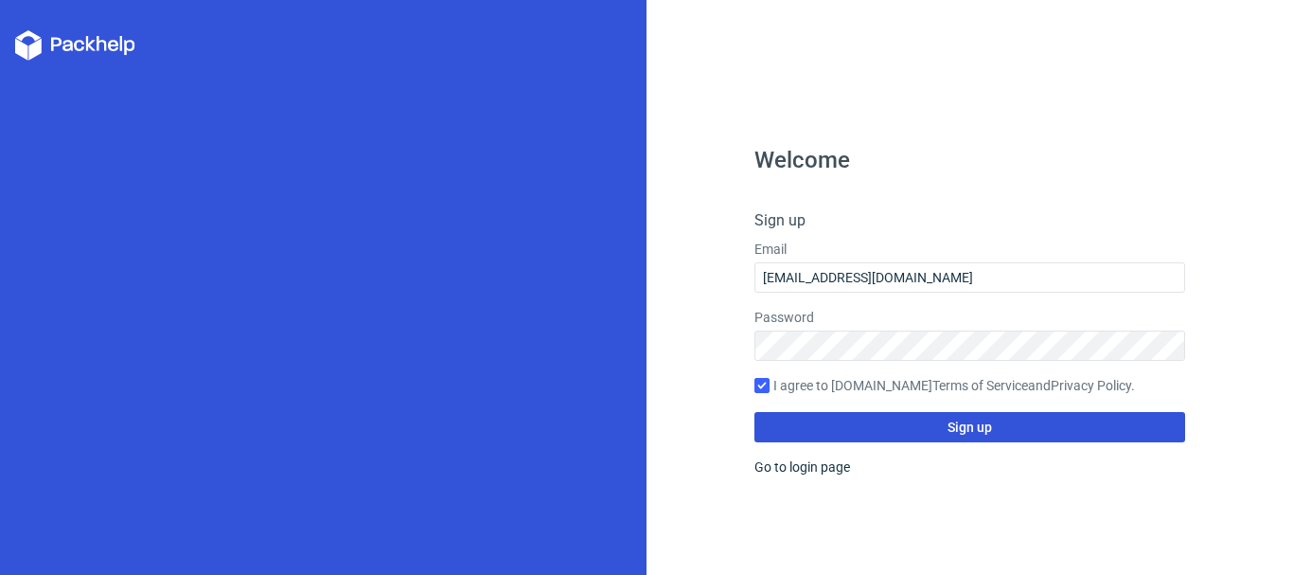
click at [785, 418] on button "Sign up" at bounding box center [970, 427] width 431 height 30
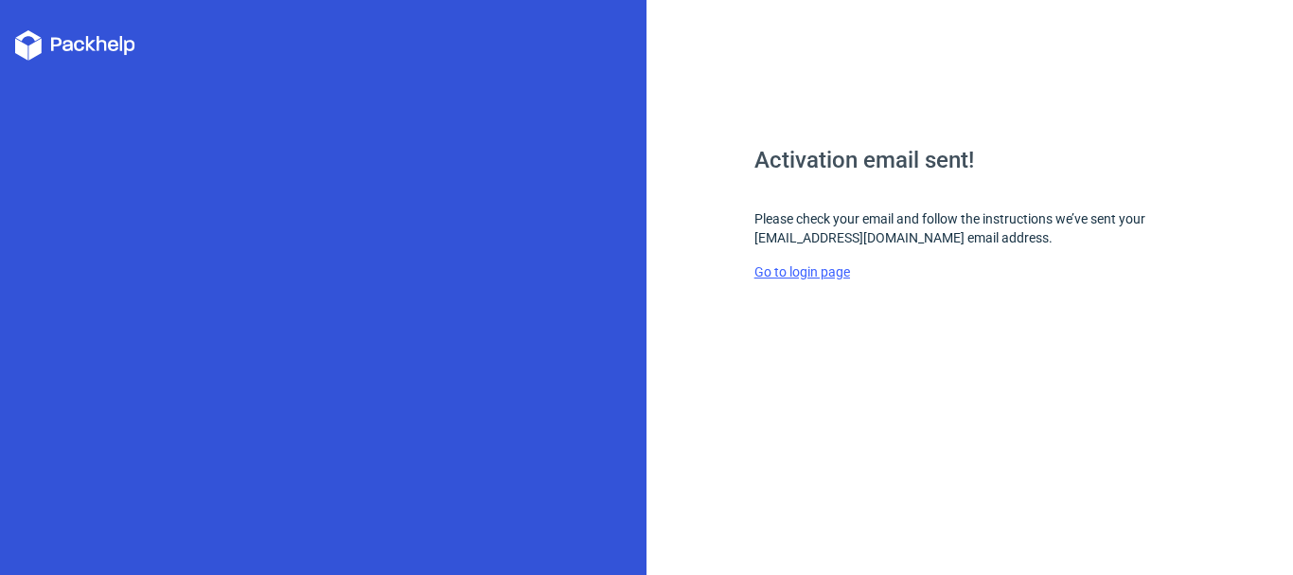
click at [814, 269] on link "Go to login page" at bounding box center [803, 271] width 96 height 15
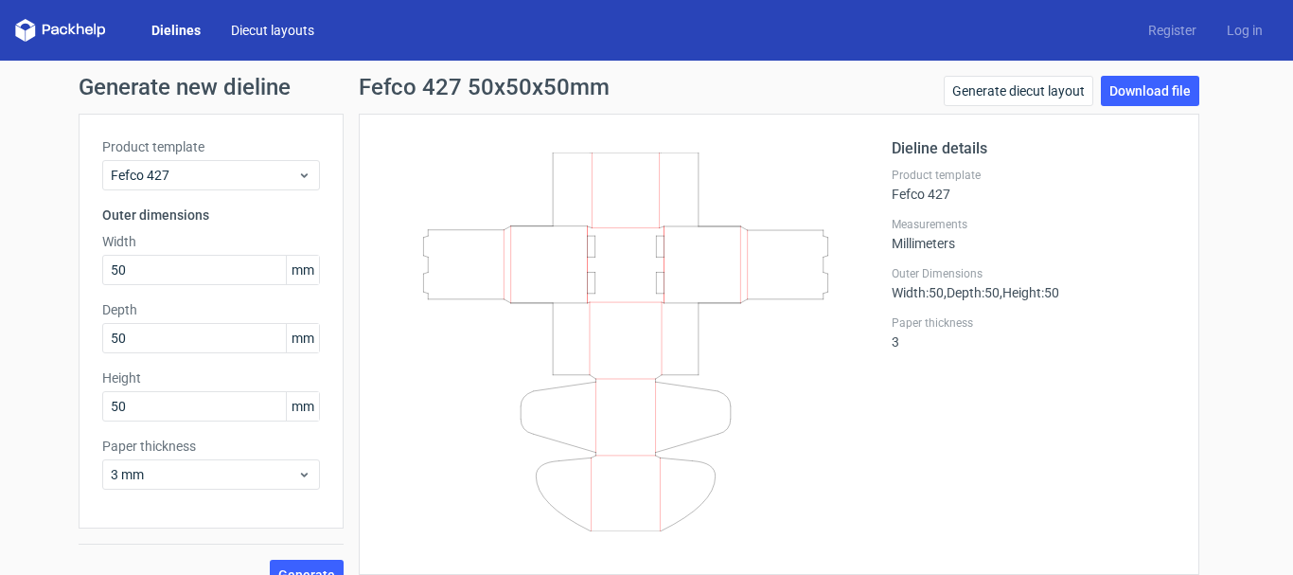
click at [301, 33] on link "Diecut layouts" at bounding box center [273, 30] width 114 height 19
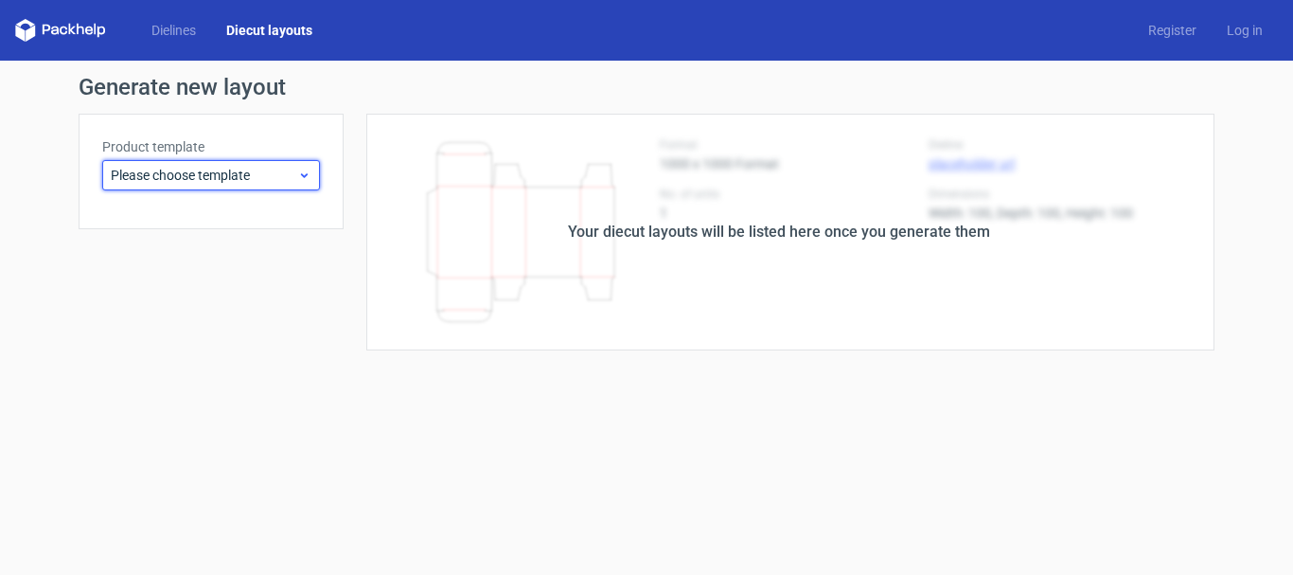
click at [275, 171] on span "Please choose template" at bounding box center [204, 175] width 187 height 19
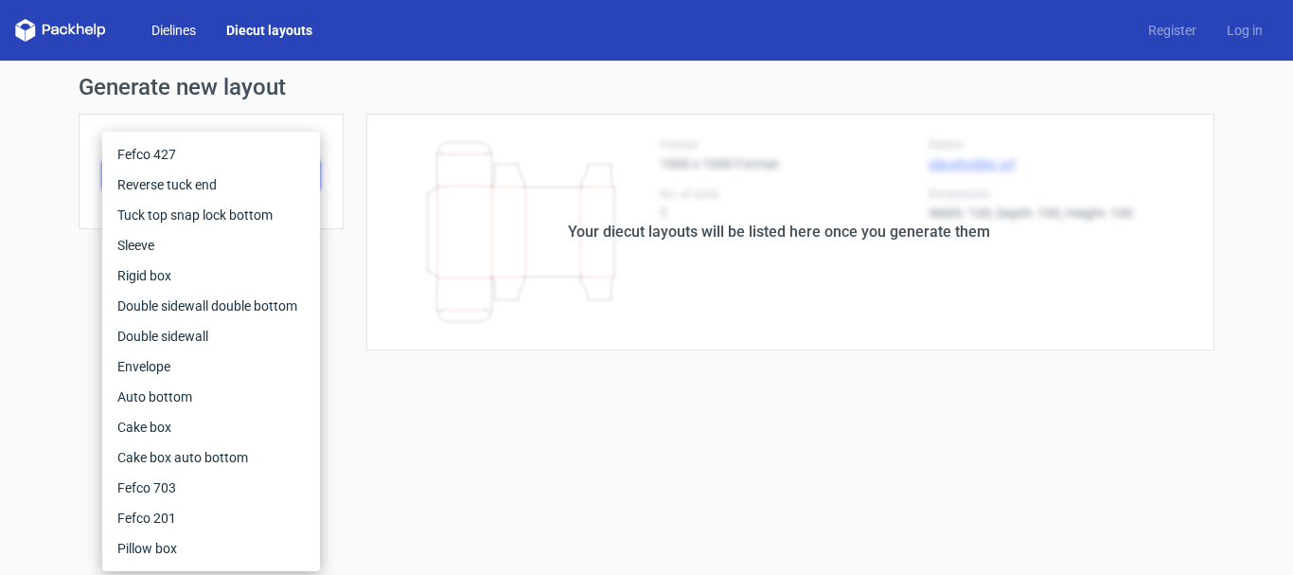
click at [156, 28] on link "Dielines" at bounding box center [173, 30] width 75 height 19
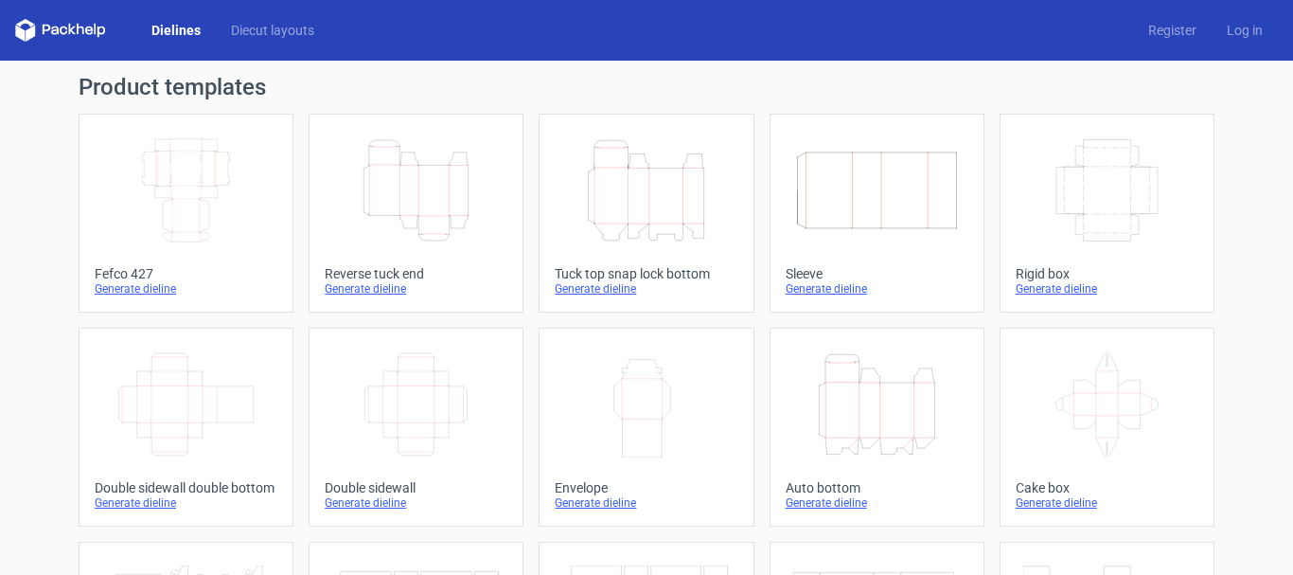
click at [615, 285] on div "Generate dieline" at bounding box center [646, 288] width 183 height 15
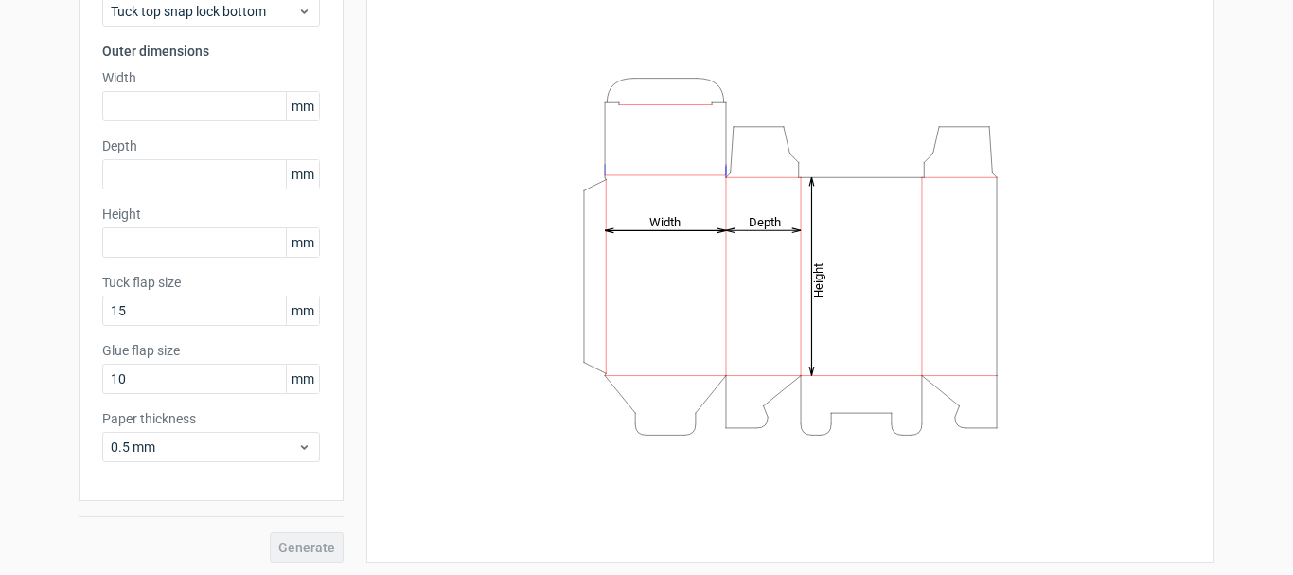
scroll to position [167, 0]
